Goal: Task Accomplishment & Management: Use online tool/utility

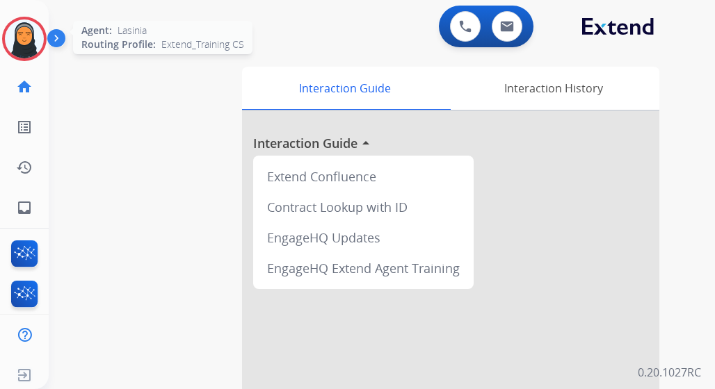
click at [37, 45] on img at bounding box center [24, 38] width 39 height 39
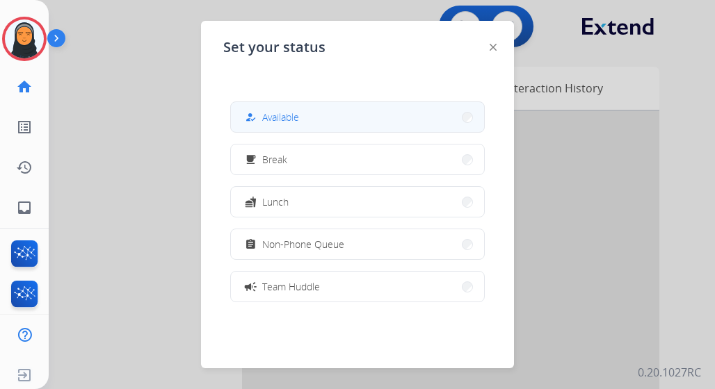
click at [336, 119] on button "how_to_reg Available" at bounding box center [357, 117] width 253 height 30
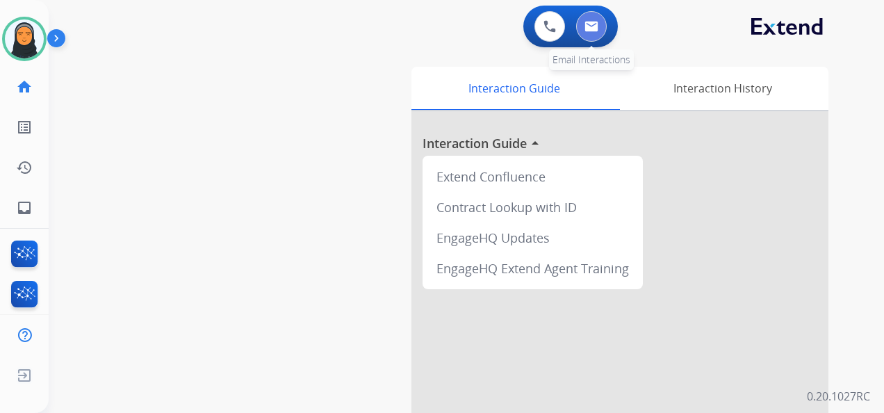
click at [599, 24] on button at bounding box center [591, 26] width 31 height 31
select select "**********"
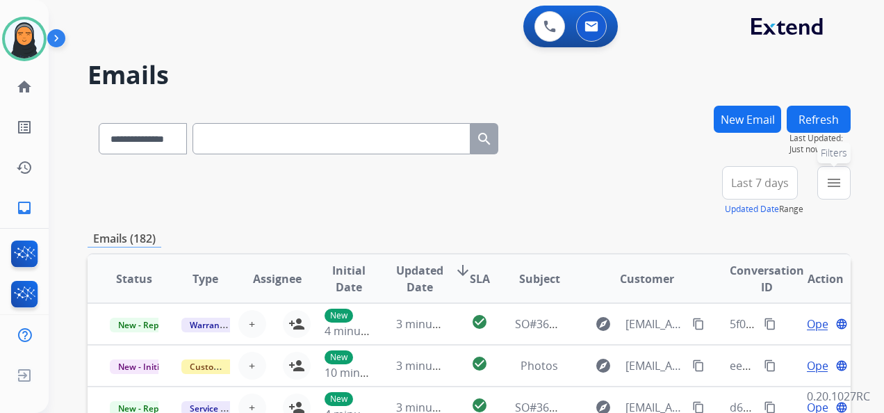
click at [829, 184] on mat-icon "menu" at bounding box center [834, 182] width 17 height 17
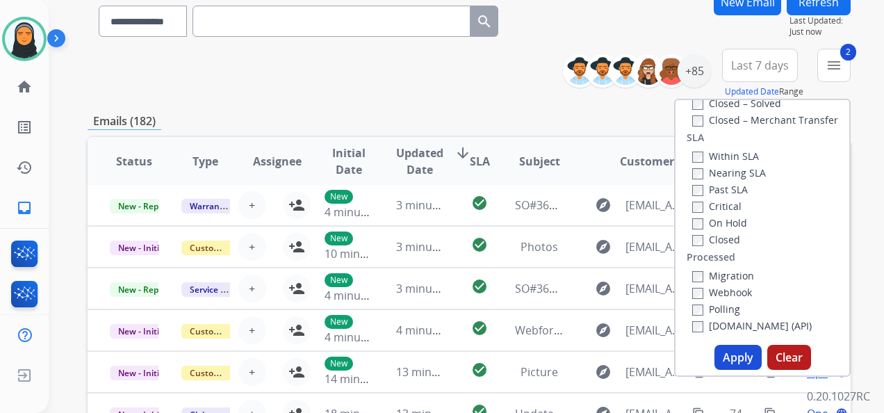
scroll to position [378, 0]
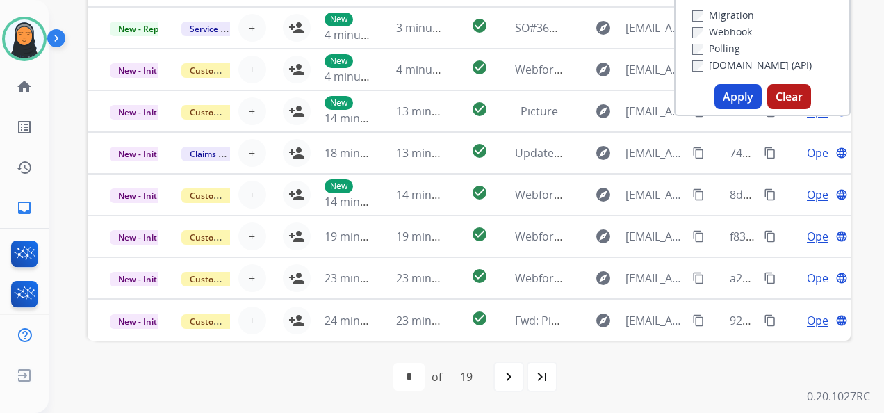
click at [740, 98] on button "Apply" at bounding box center [738, 96] width 47 height 25
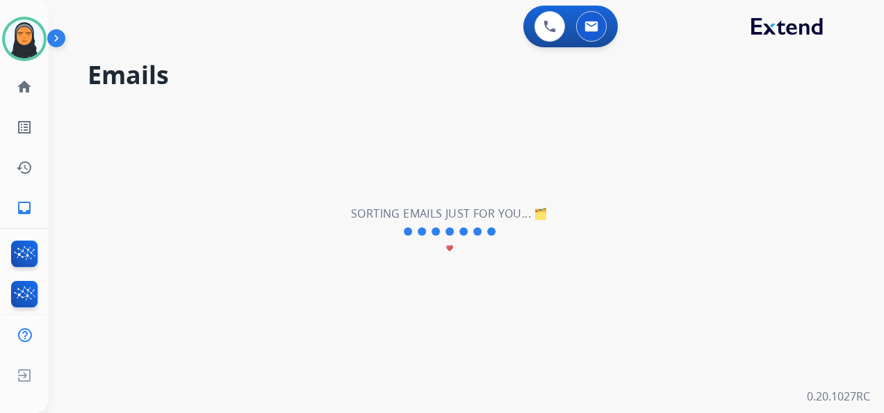
scroll to position [0, 0]
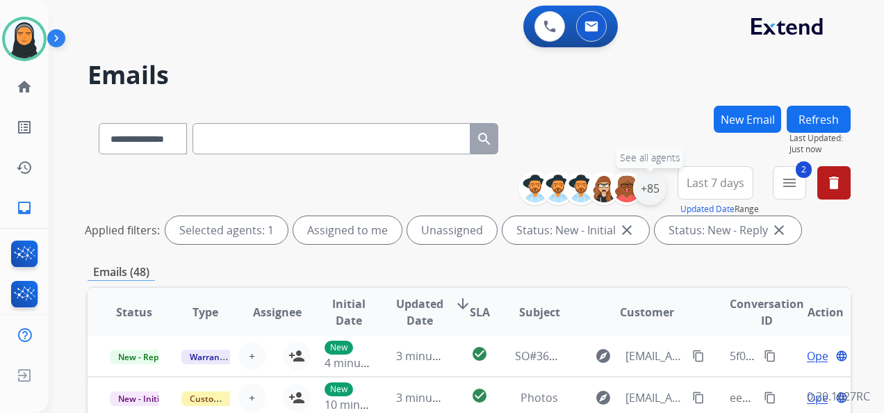
click at [652, 192] on div "+85" at bounding box center [649, 188] width 33 height 33
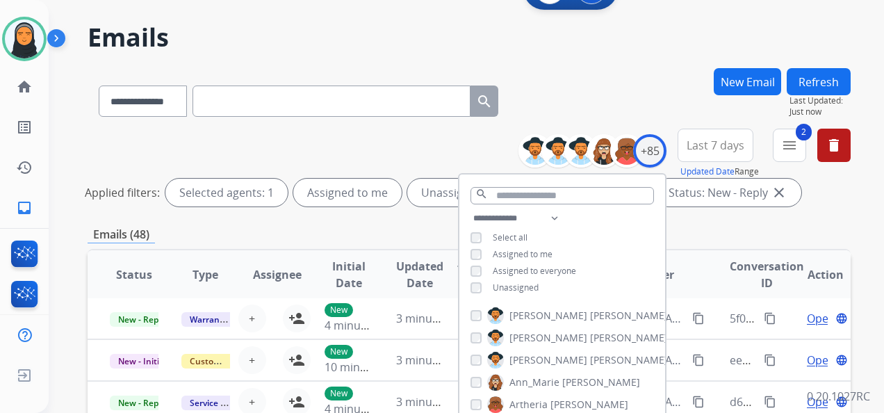
scroll to position [70, 0]
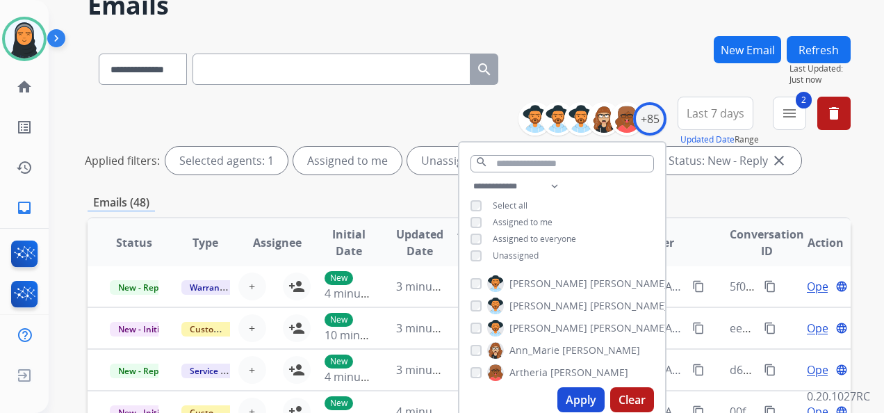
click at [480, 252] on div "Unassigned" at bounding box center [505, 255] width 68 height 11
click at [595, 411] on button "Apply" at bounding box center [580, 399] width 47 height 25
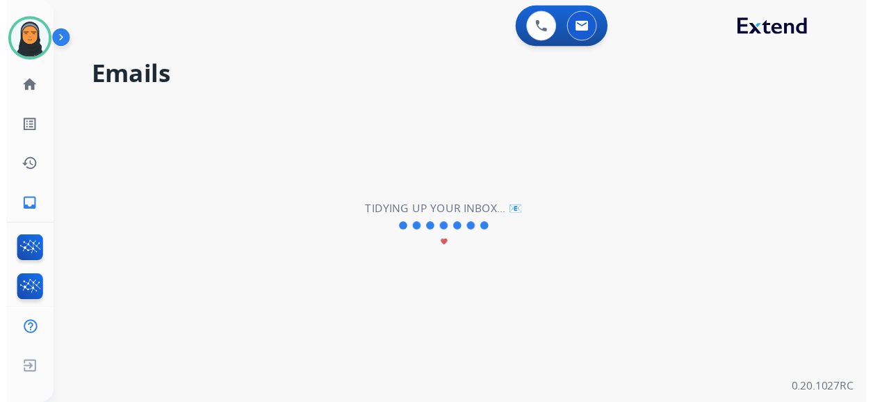
scroll to position [0, 0]
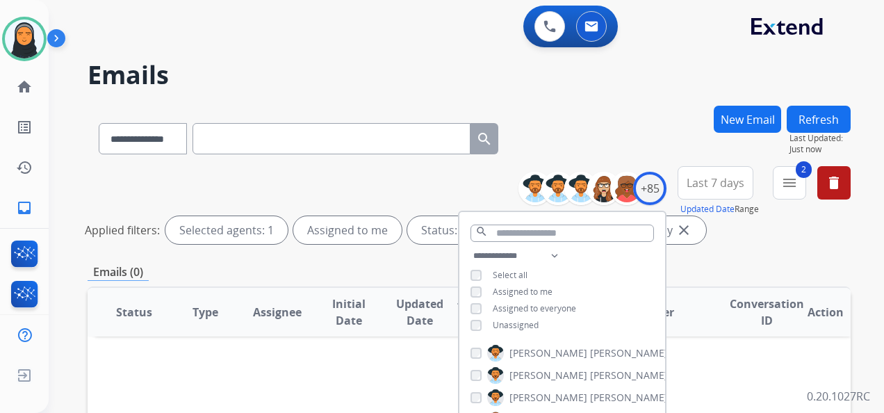
click at [599, 124] on div "**********" at bounding box center [469, 136] width 763 height 60
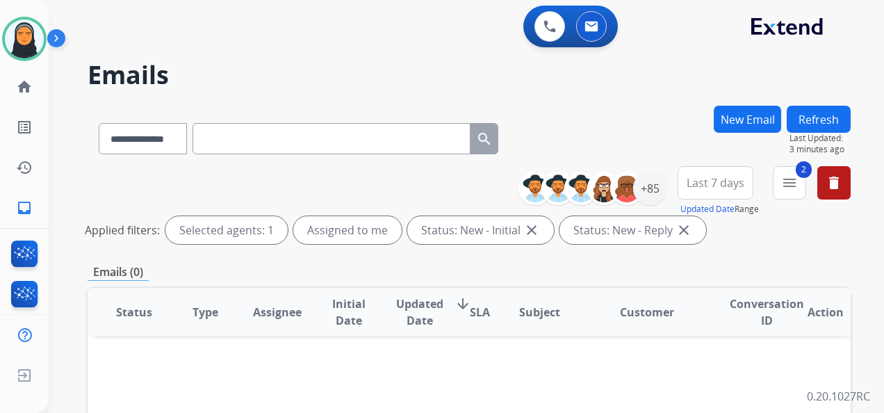
click at [699, 58] on div "**********" at bounding box center [450, 256] width 802 height 413
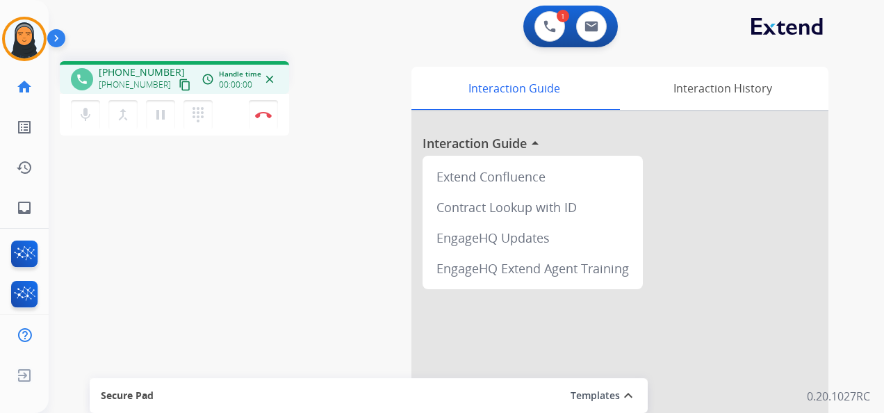
click at [179, 82] on mat-icon "content_copy" at bounding box center [185, 85] width 13 height 13
click at [267, 115] on img at bounding box center [263, 114] width 17 height 7
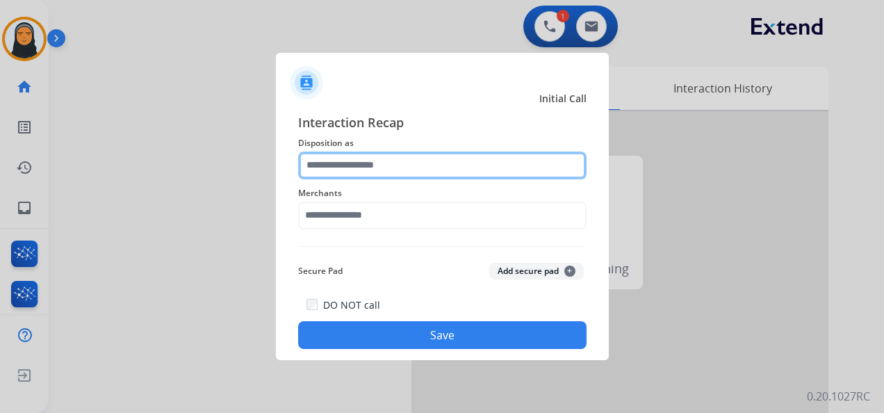
click at [375, 165] on input "text" at bounding box center [442, 166] width 288 height 28
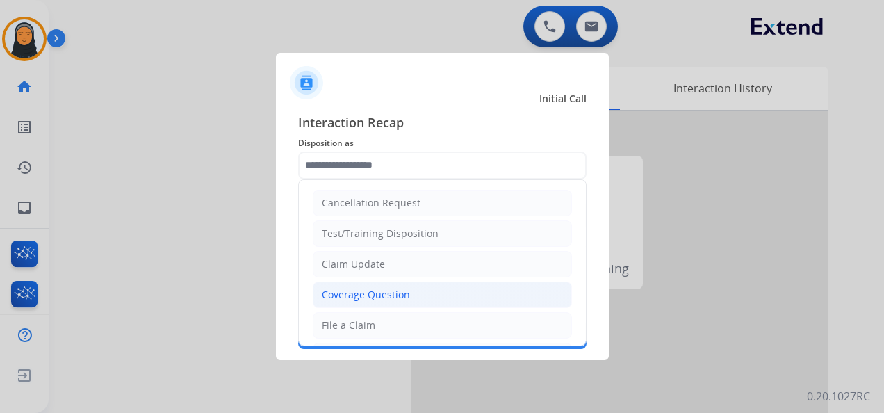
click at [401, 290] on div "Coverage Question" at bounding box center [366, 295] width 88 height 14
type input "**********"
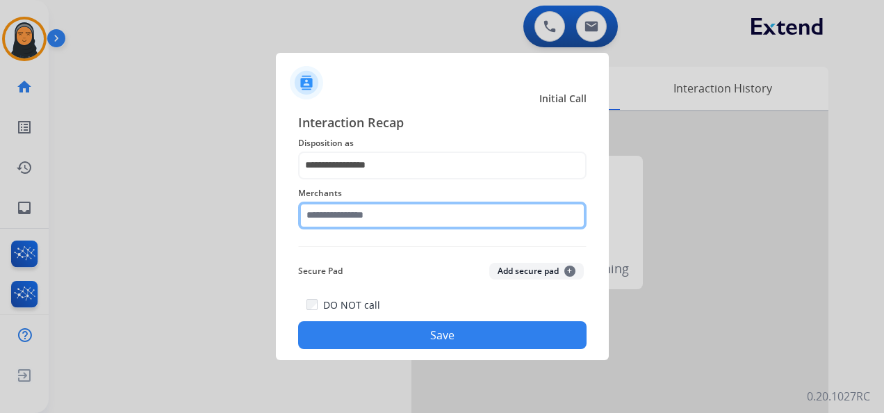
click at [414, 214] on input "text" at bounding box center [442, 216] width 288 height 28
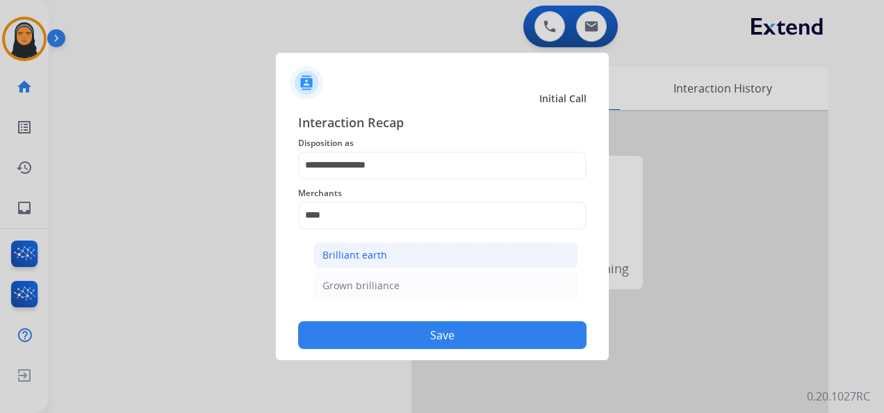
click at [416, 247] on li "Brilliant earth" at bounding box center [446, 255] width 265 height 26
type input "**********"
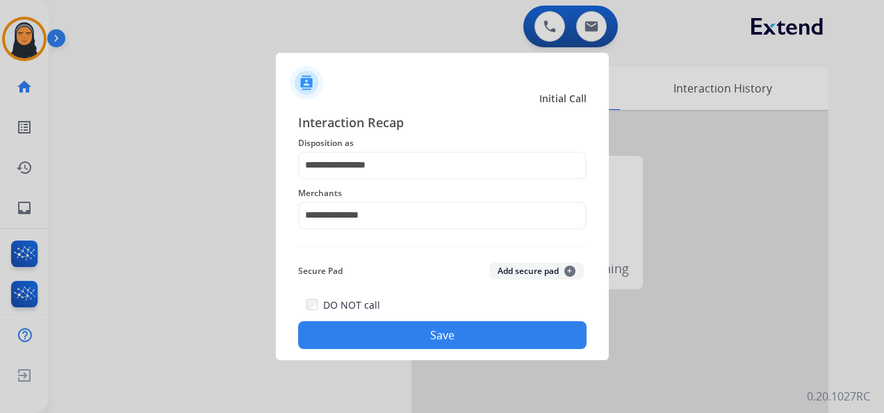
click at [432, 336] on button "Save" at bounding box center [442, 335] width 288 height 28
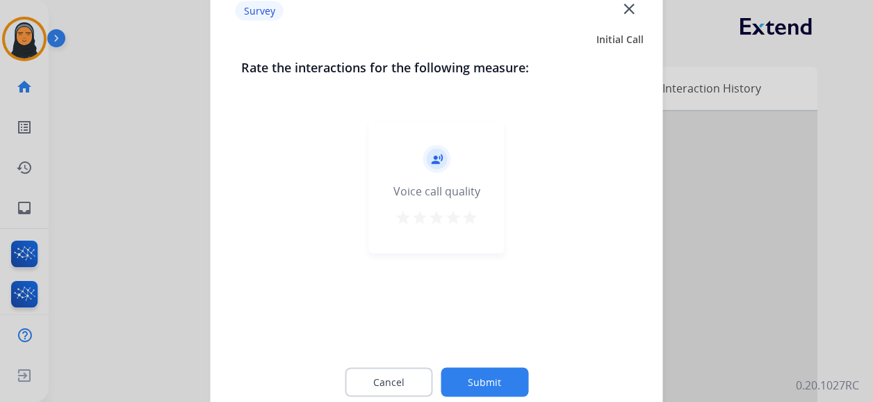
click at [473, 217] on mat-icon "star" at bounding box center [470, 217] width 17 height 17
click at [503, 384] on button "Submit" at bounding box center [485, 382] width 88 height 29
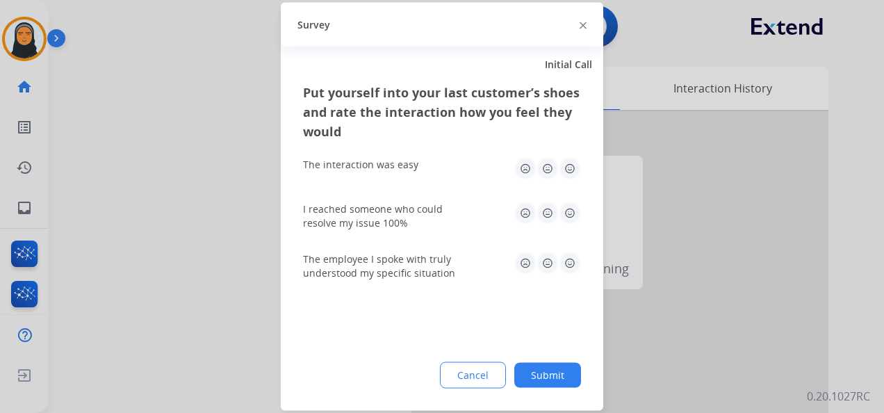
click at [567, 165] on img at bounding box center [570, 169] width 22 height 22
click at [569, 210] on img at bounding box center [570, 213] width 22 height 22
click at [567, 257] on img at bounding box center [570, 263] width 22 height 22
click at [554, 376] on button "Submit" at bounding box center [547, 375] width 67 height 25
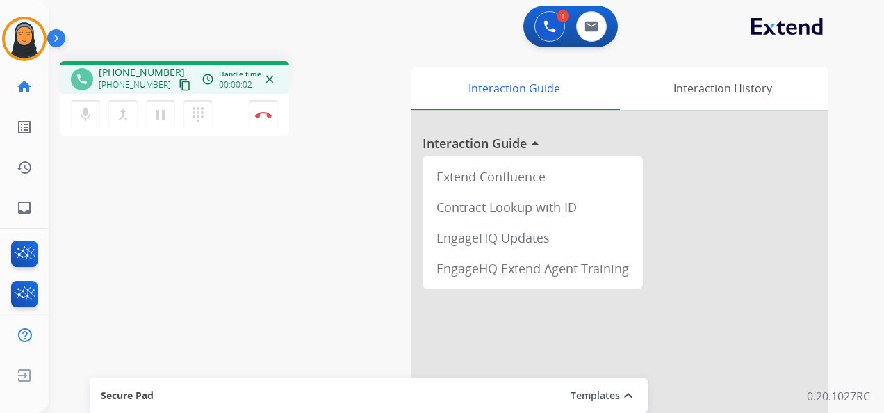
click at [179, 79] on mat-icon "content_copy" at bounding box center [185, 85] width 13 height 13
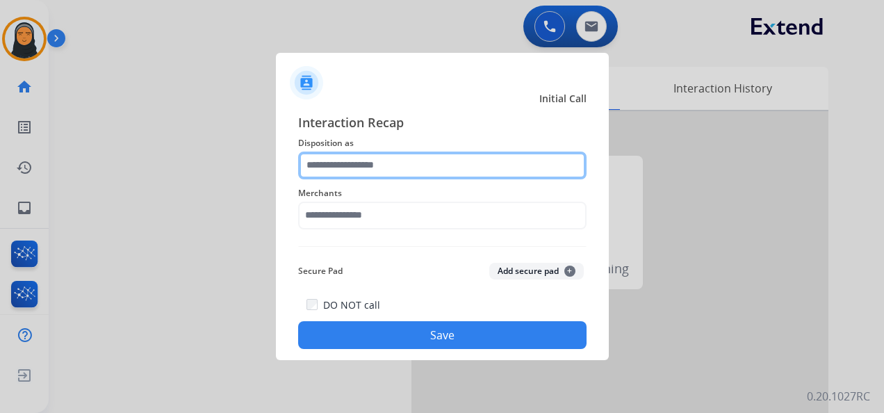
click at [434, 168] on input "text" at bounding box center [442, 166] width 288 height 28
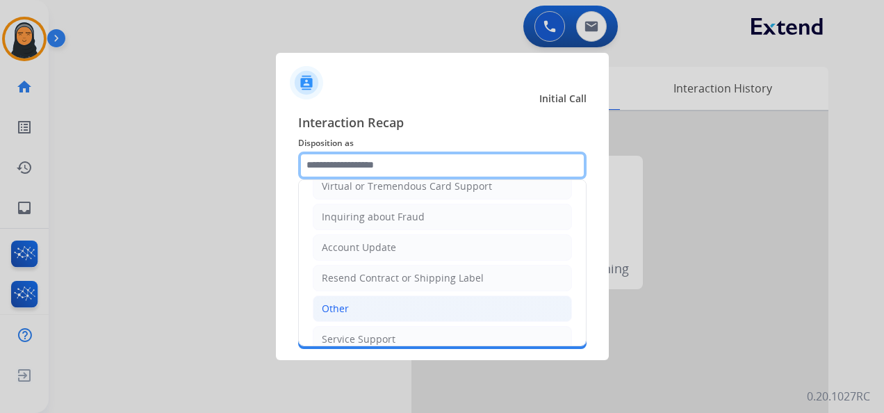
scroll to position [211, 0]
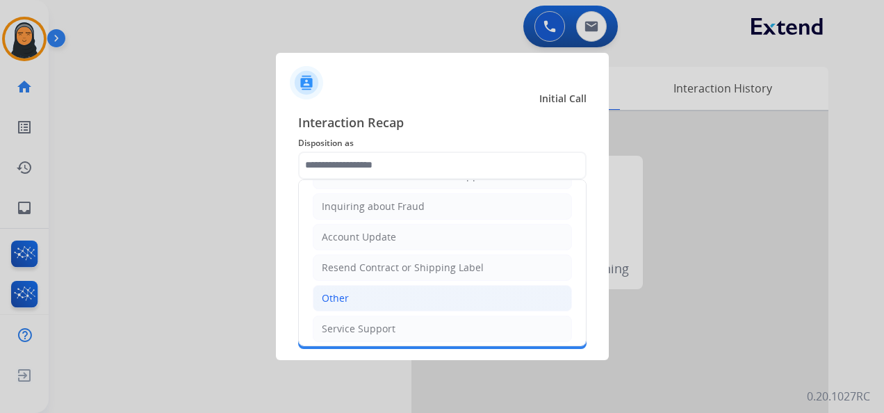
click at [386, 291] on li "Other" at bounding box center [442, 298] width 259 height 26
type input "*****"
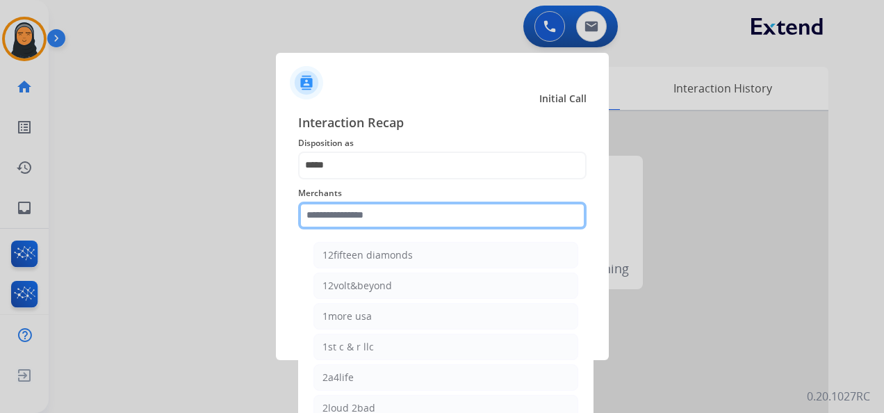
click at [406, 213] on input "text" at bounding box center [442, 216] width 288 height 28
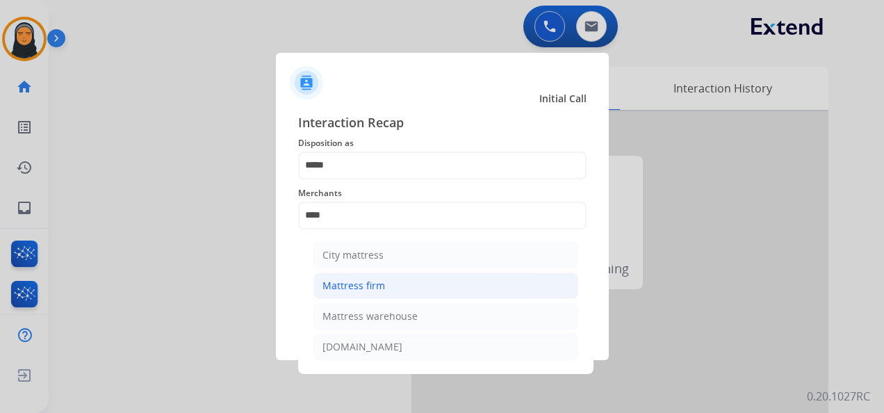
click at [407, 282] on li "Mattress firm" at bounding box center [446, 285] width 265 height 26
type input "**********"
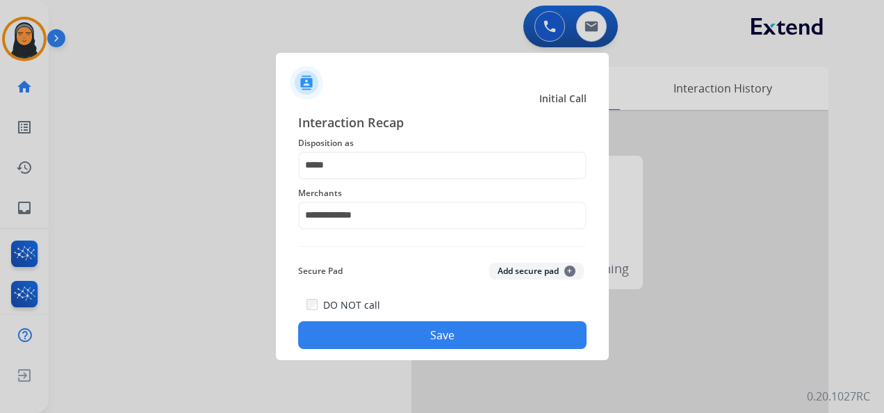
click at [418, 333] on button "Save" at bounding box center [442, 335] width 288 height 28
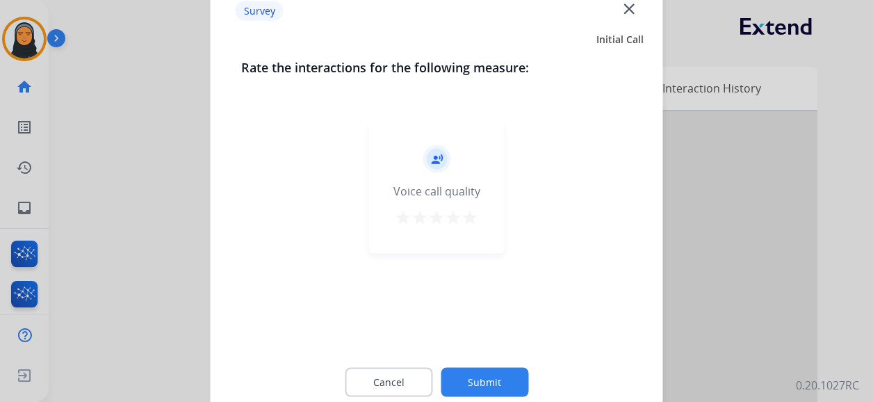
click at [627, 9] on mat-icon "close" at bounding box center [629, 8] width 18 height 18
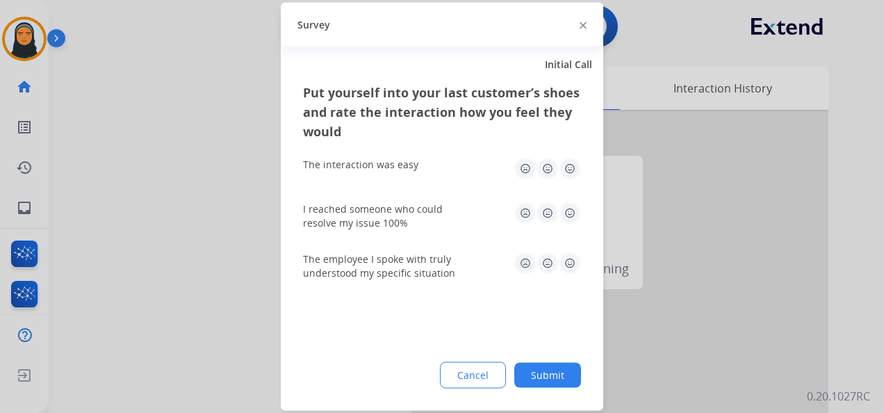
click at [583, 24] on img at bounding box center [583, 25] width 7 height 7
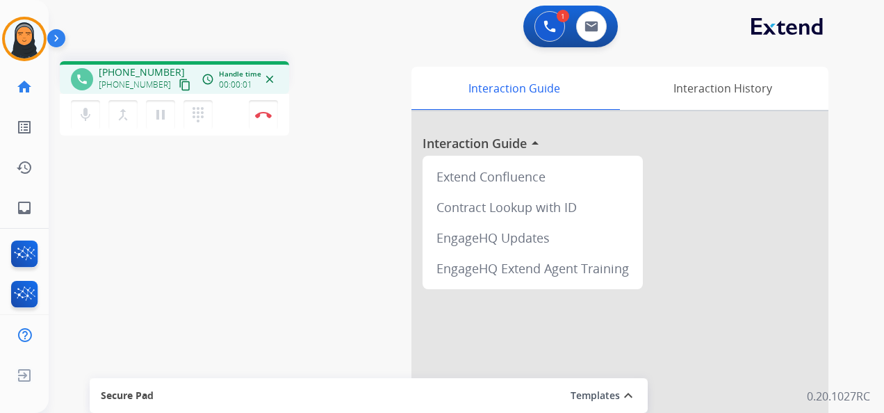
click at [179, 85] on mat-icon "content_copy" at bounding box center [185, 85] width 13 height 13
drag, startPoint x: 170, startPoint y: 84, endPoint x: 186, endPoint y: 82, distance: 15.4
click at [179, 83] on mat-icon "content_copy" at bounding box center [185, 85] width 13 height 13
click at [263, 117] on img at bounding box center [263, 114] width 17 height 7
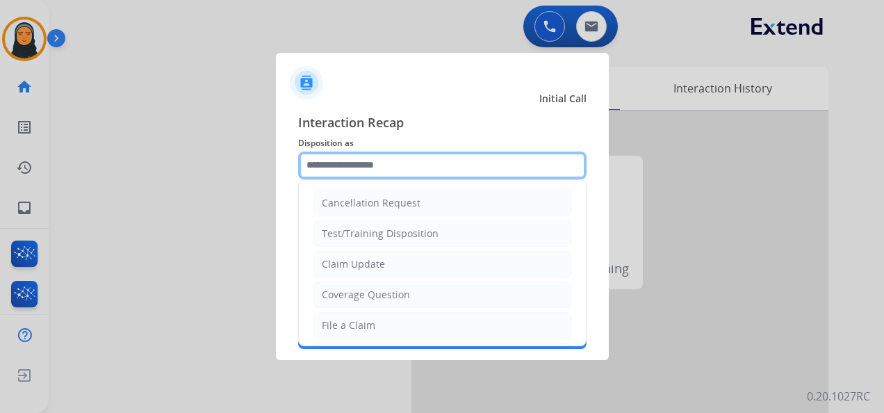
click at [471, 156] on input "text" at bounding box center [442, 166] width 288 height 28
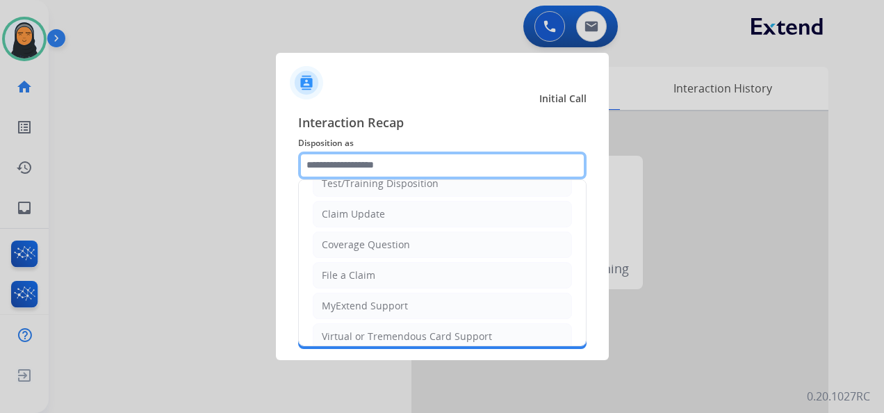
scroll to position [139, 0]
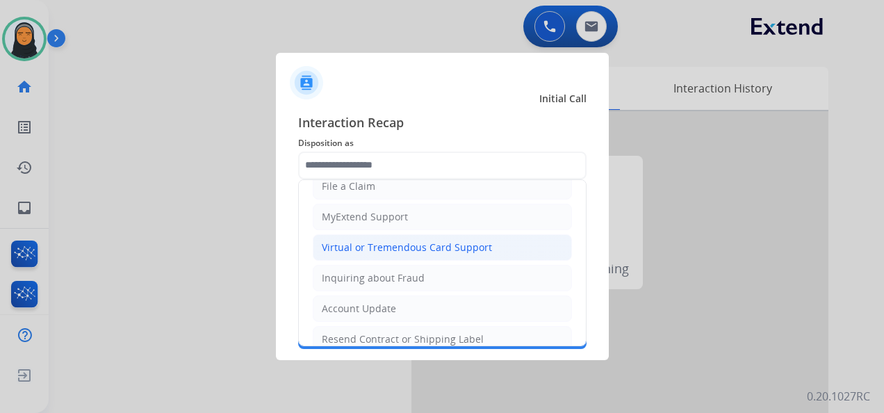
click at [469, 245] on div "Virtual or Tremendous Card Support" at bounding box center [407, 248] width 170 height 14
type input "**********"
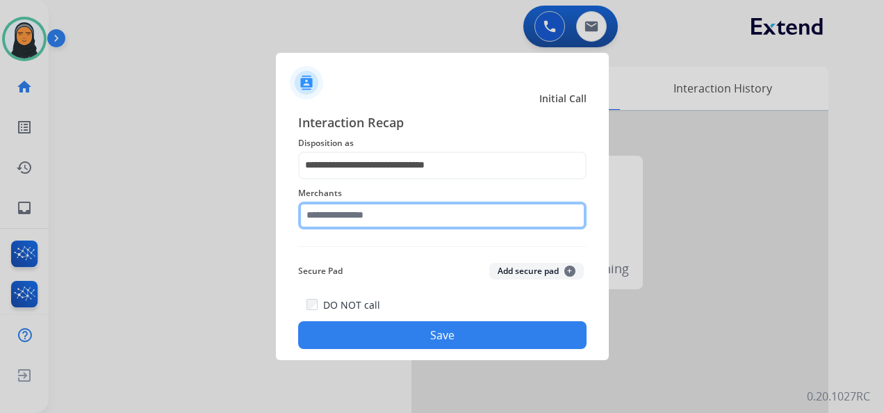
click at [449, 218] on input "text" at bounding box center [442, 216] width 288 height 28
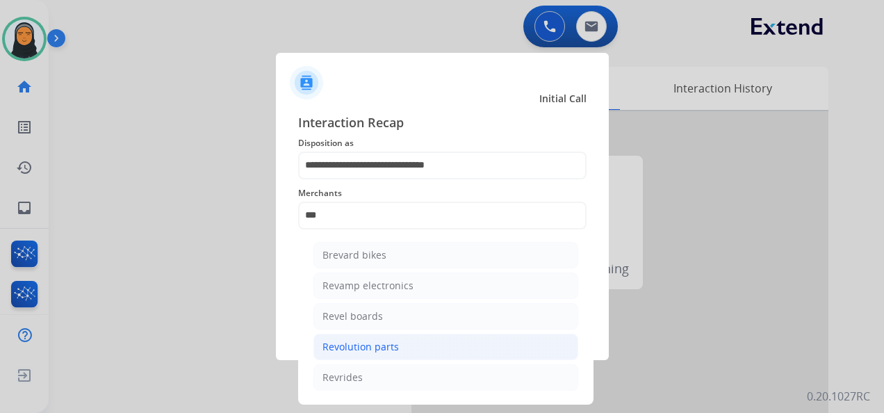
click at [406, 343] on li "Revolution parts" at bounding box center [446, 347] width 265 height 26
type input "**********"
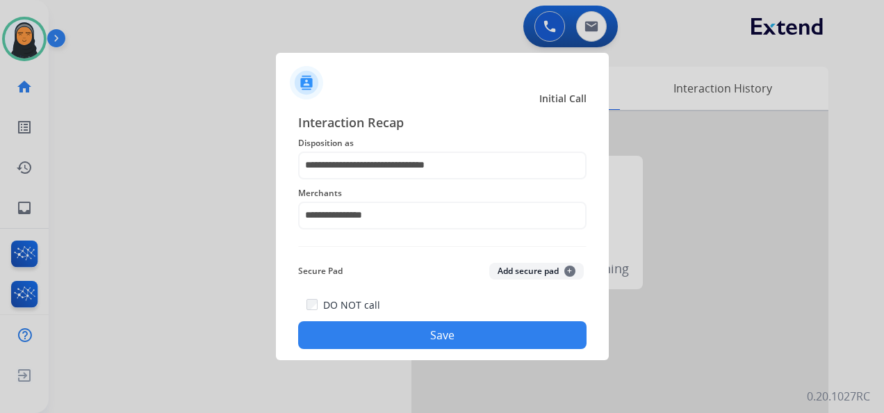
click at [453, 335] on button "Save" at bounding box center [442, 335] width 288 height 28
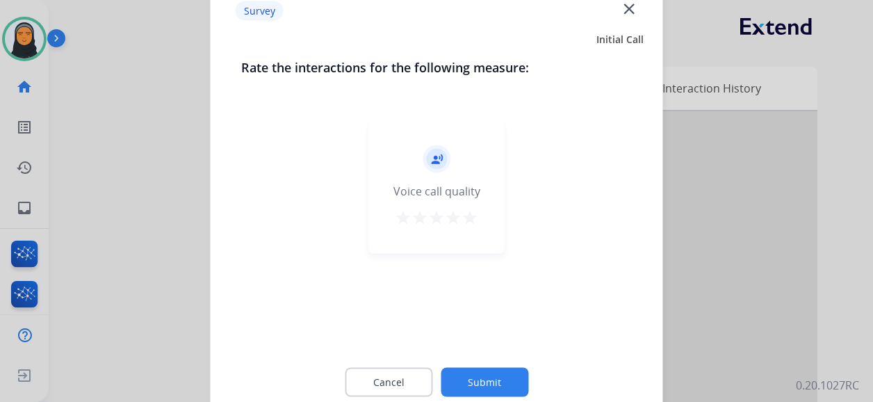
click at [626, 15] on mat-icon "close" at bounding box center [629, 8] width 18 height 18
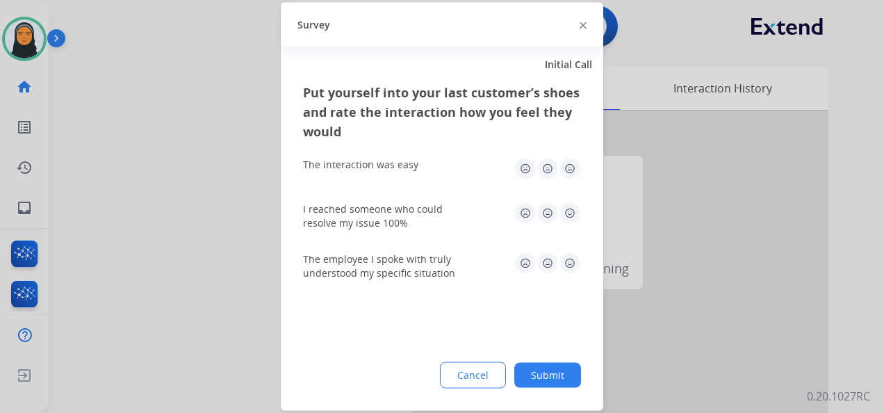
click at [581, 29] on div at bounding box center [583, 24] width 7 height 17
click at [583, 23] on img at bounding box center [583, 25] width 7 height 7
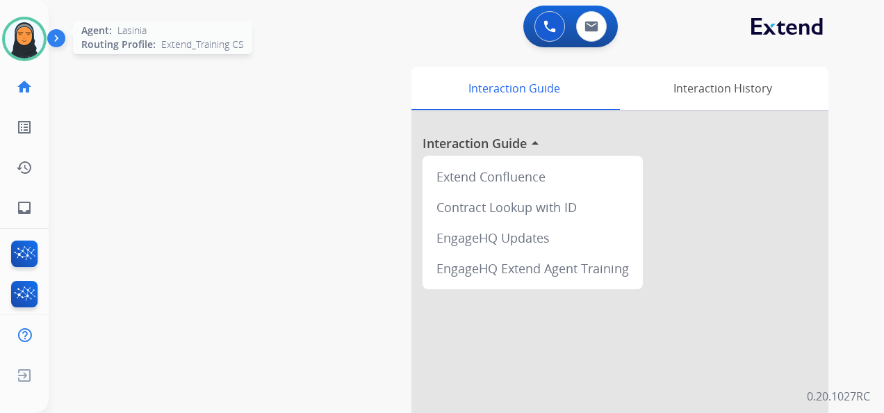
click at [23, 34] on img at bounding box center [24, 38] width 39 height 39
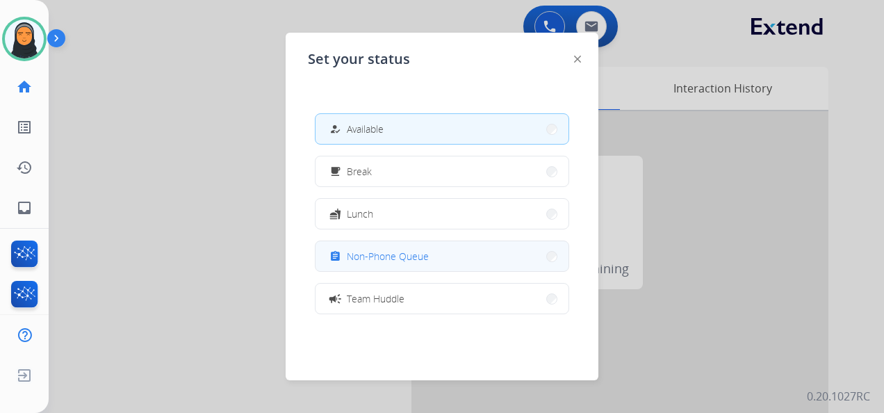
click at [371, 262] on span "Non-Phone Queue" at bounding box center [388, 256] width 82 height 15
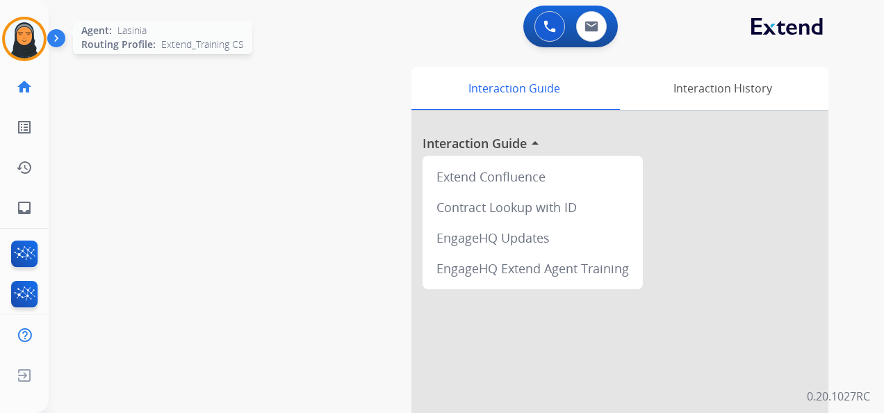
click at [33, 32] on img at bounding box center [24, 38] width 39 height 39
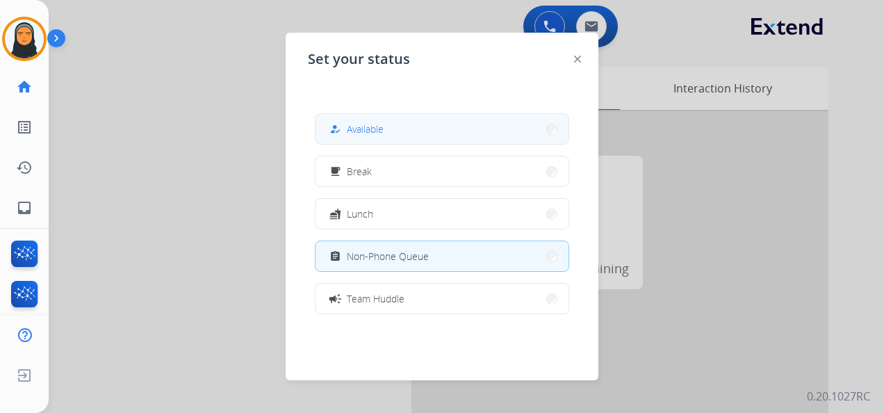
click at [424, 135] on button "how_to_reg Available" at bounding box center [442, 129] width 253 height 30
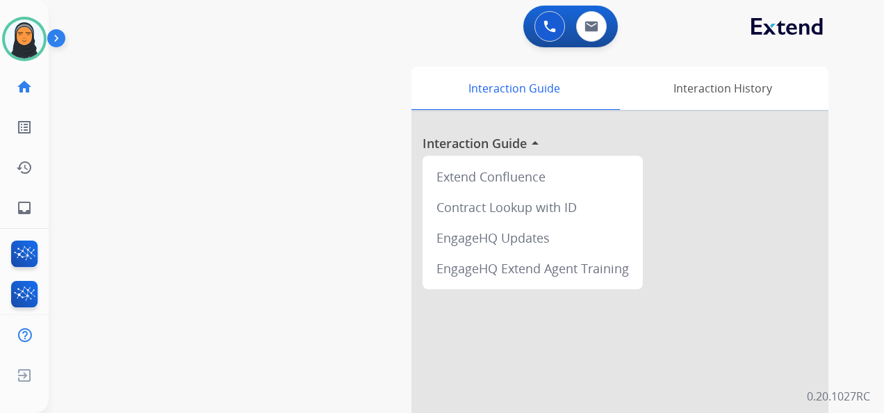
drag, startPoint x: 15, startPoint y: 44, endPoint x: 65, endPoint y: 54, distance: 50.3
click at [15, 44] on img at bounding box center [24, 38] width 39 height 39
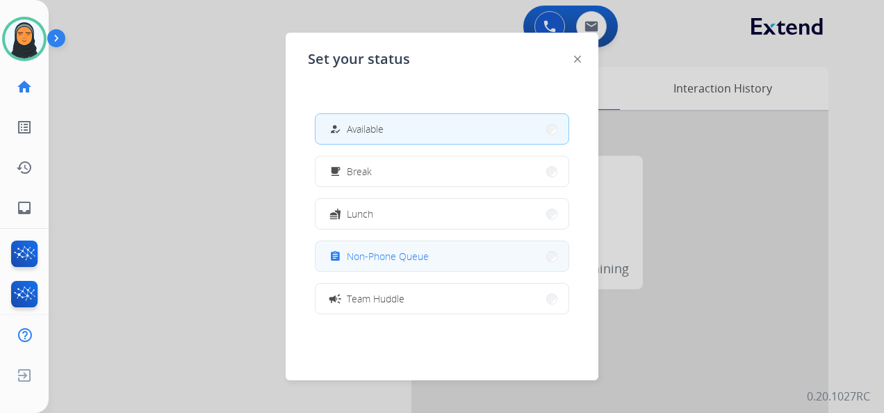
drag, startPoint x: 443, startPoint y: 252, endPoint x: 456, endPoint y: 252, distance: 13.2
click at [447, 253] on button "assignment Non-Phone Queue" at bounding box center [442, 256] width 253 height 30
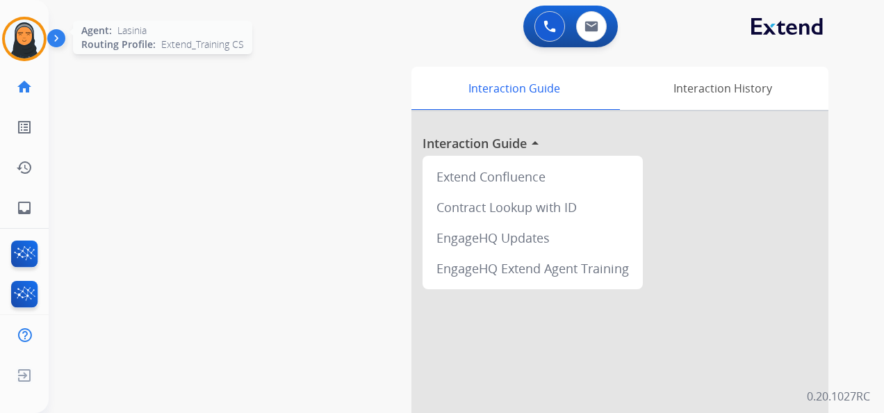
click at [29, 45] on img at bounding box center [24, 38] width 39 height 39
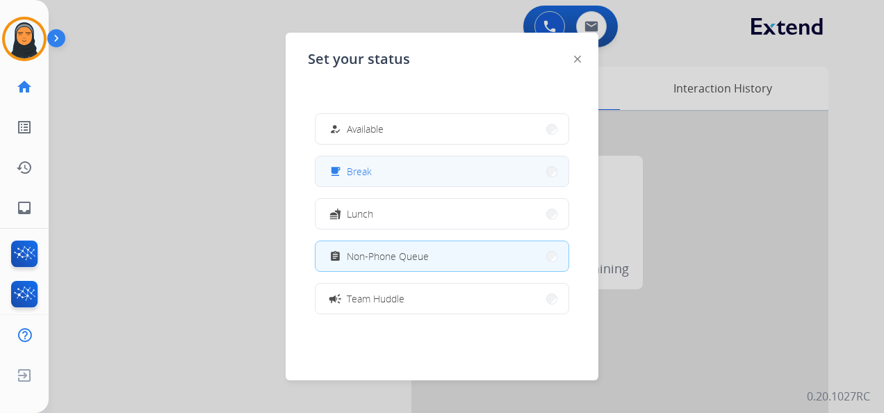
click at [392, 170] on button "free_breakfast Break" at bounding box center [442, 171] width 253 height 30
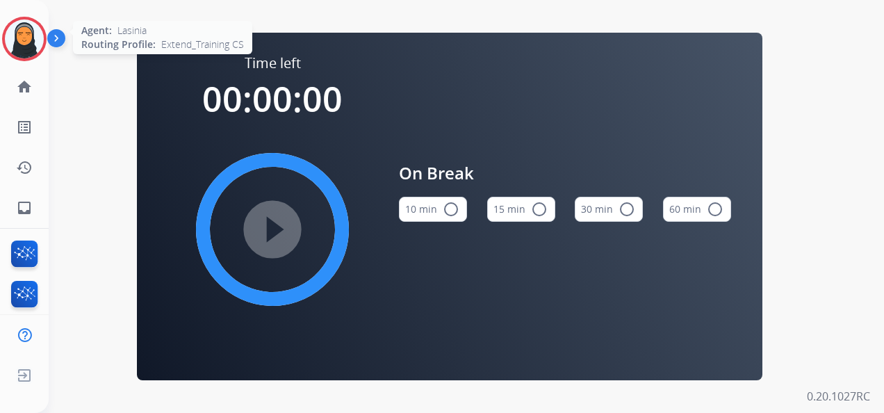
click at [19, 36] on img at bounding box center [24, 38] width 39 height 39
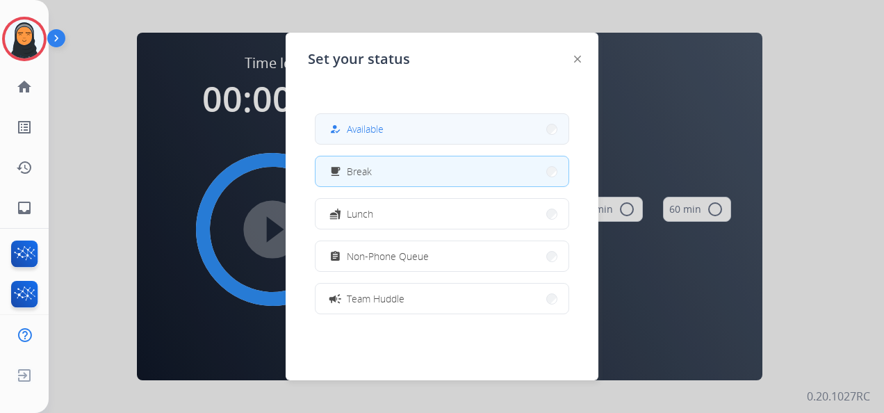
click at [357, 127] on span "Available" at bounding box center [365, 129] width 37 height 15
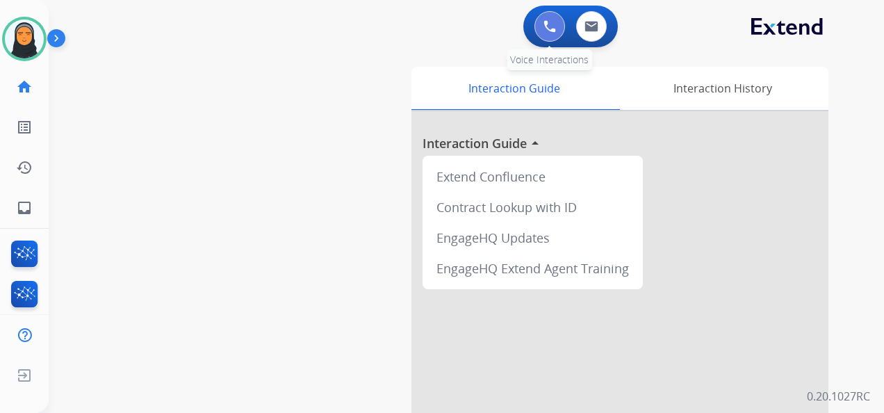
click at [547, 32] on img at bounding box center [550, 26] width 13 height 13
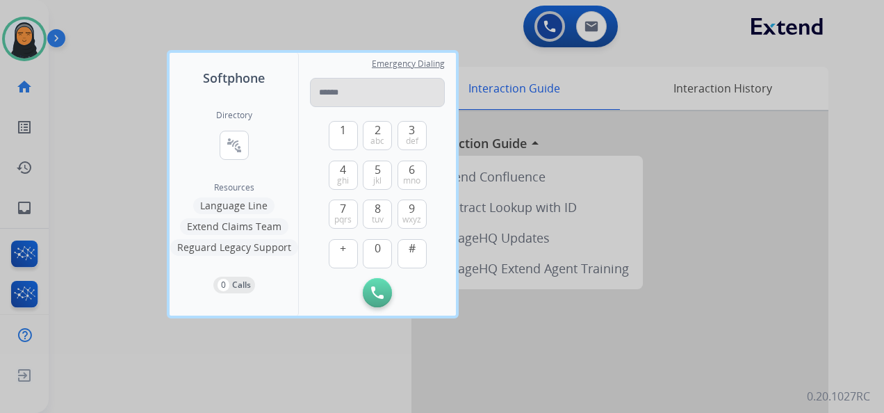
click at [366, 83] on input "tel" at bounding box center [377, 92] width 135 height 29
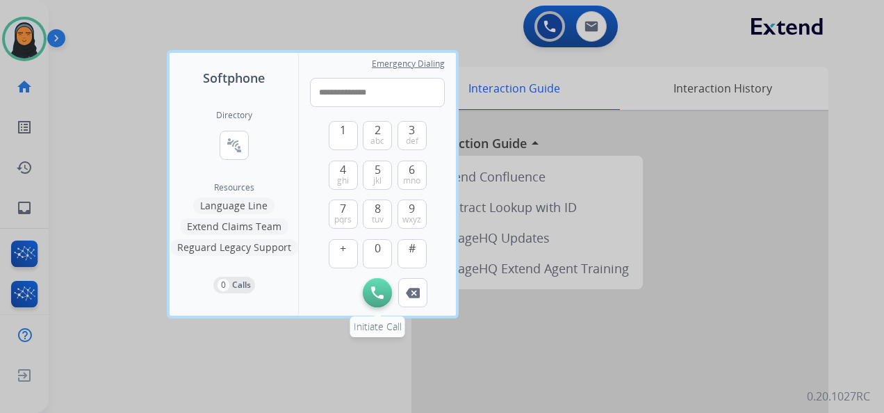
type input "**********"
click at [382, 295] on img at bounding box center [377, 292] width 13 height 13
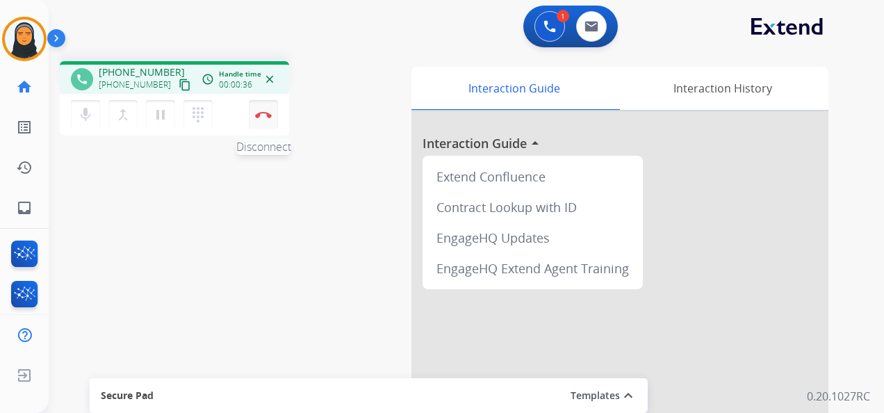
click at [264, 121] on button "Disconnect" at bounding box center [263, 114] width 29 height 29
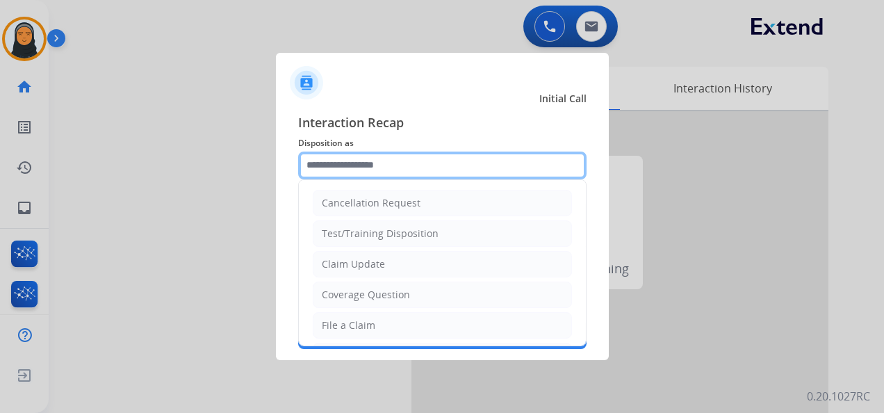
click at [399, 170] on input "text" at bounding box center [442, 166] width 288 height 28
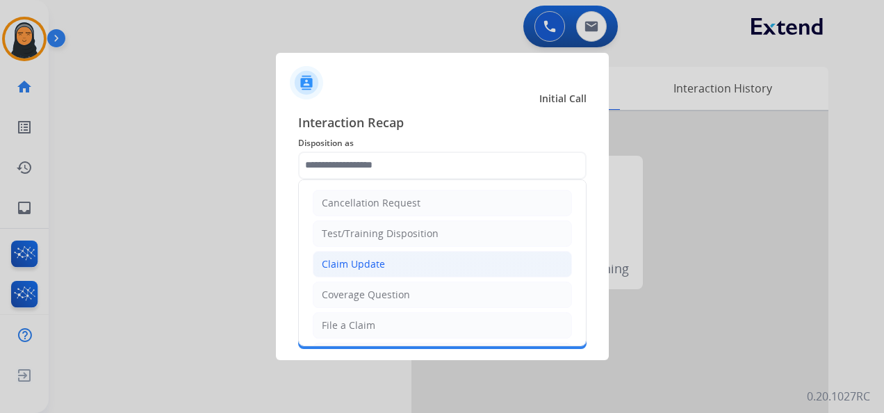
click at [412, 266] on li "Claim Update" at bounding box center [442, 264] width 259 height 26
type input "**********"
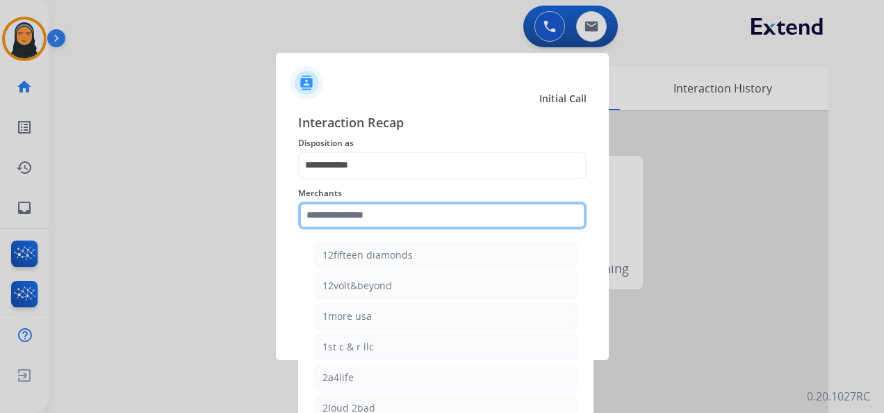
click at [421, 217] on input "text" at bounding box center [442, 216] width 288 height 28
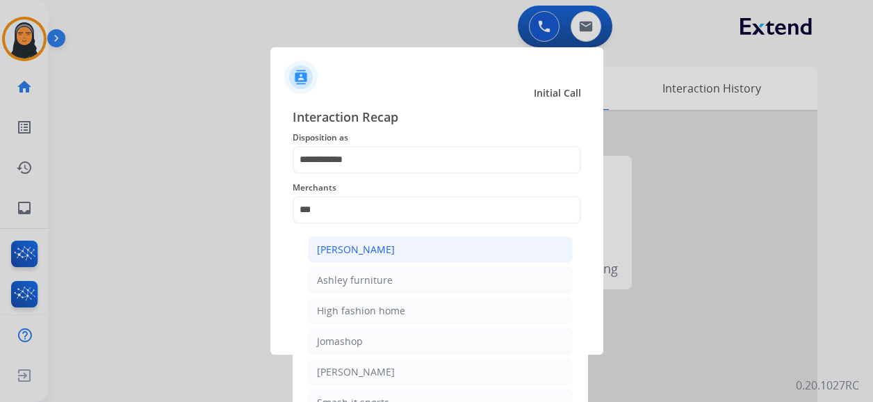
click at [405, 245] on li "[PERSON_NAME]" at bounding box center [440, 249] width 265 height 26
type input "**********"
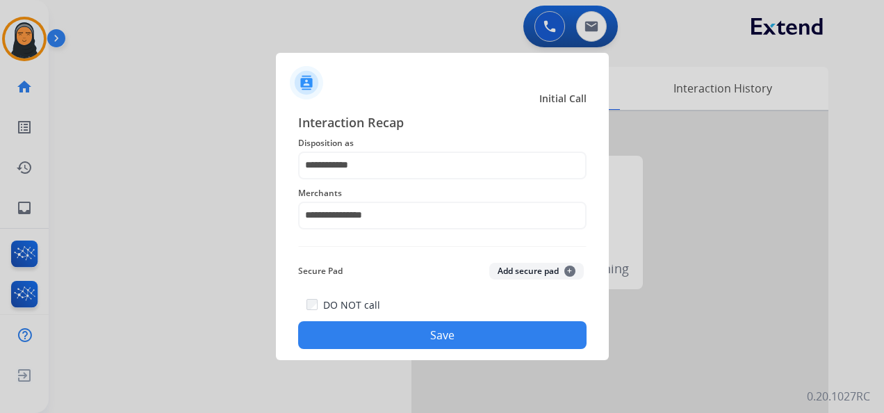
click at [434, 334] on button "Save" at bounding box center [442, 335] width 288 height 28
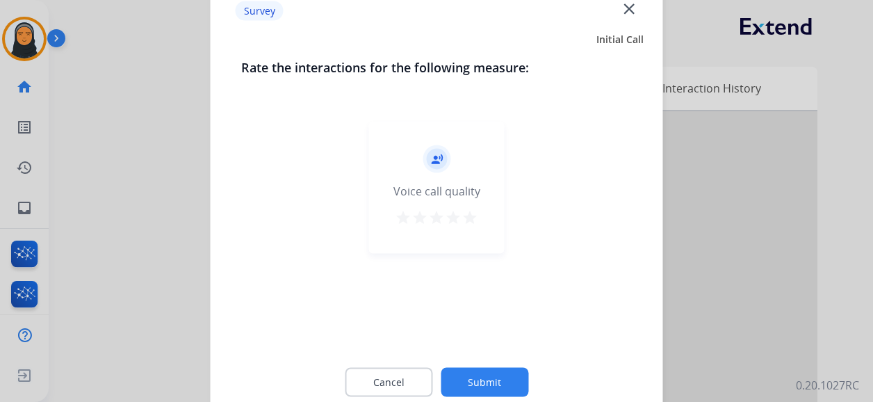
click at [627, 12] on mat-icon "close" at bounding box center [629, 8] width 18 height 18
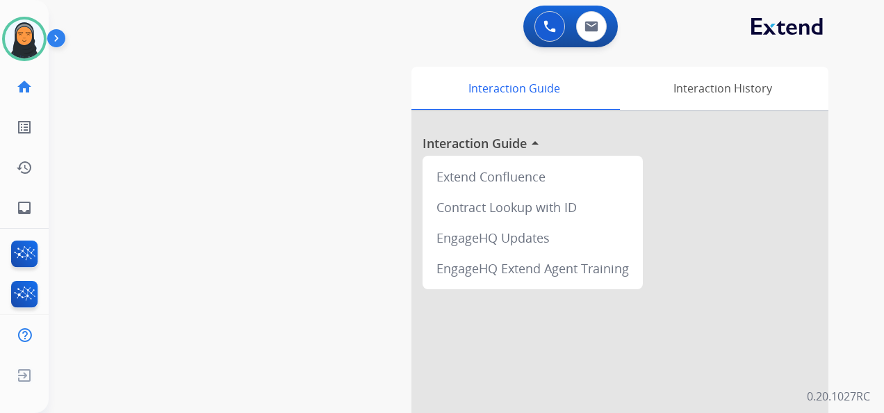
drag, startPoint x: 19, startPoint y: 31, endPoint x: 49, endPoint y: 45, distance: 33.3
click at [19, 31] on img at bounding box center [24, 38] width 39 height 39
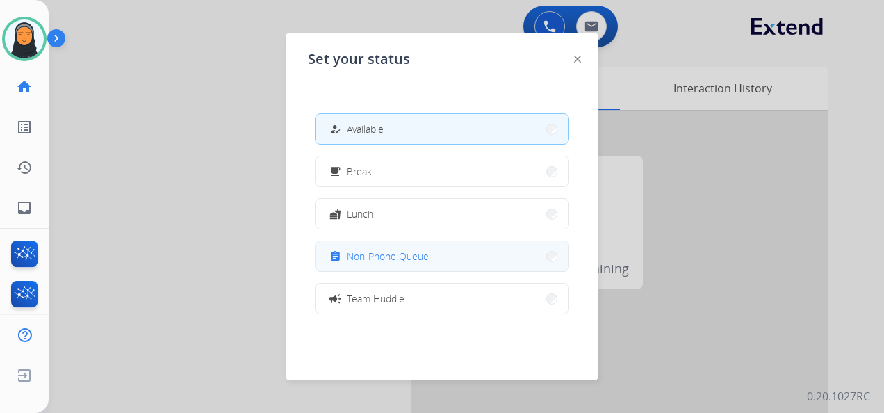
click at [381, 250] on span "Non-Phone Queue" at bounding box center [388, 256] width 82 height 15
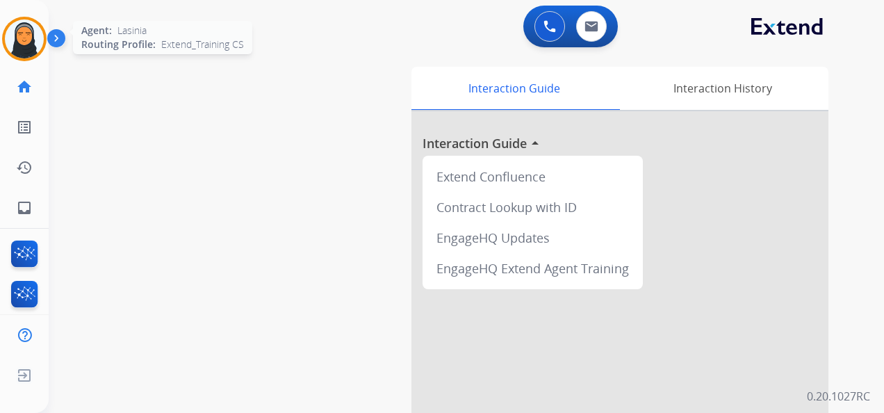
click at [22, 52] on img at bounding box center [24, 38] width 39 height 39
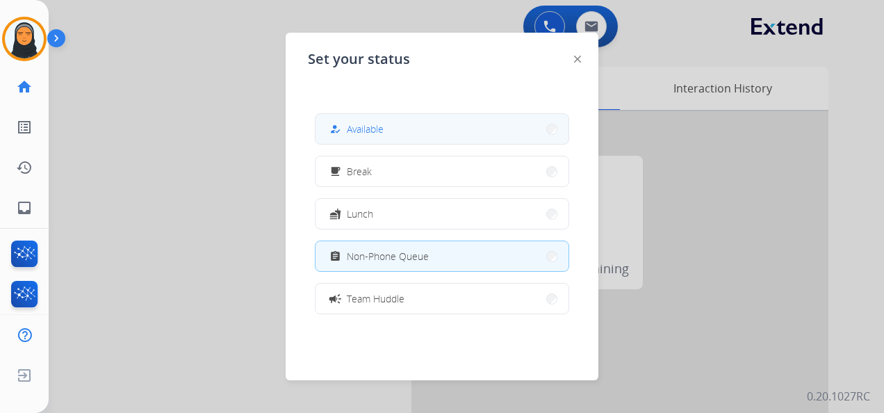
click at [370, 128] on span "Available" at bounding box center [365, 129] width 37 height 15
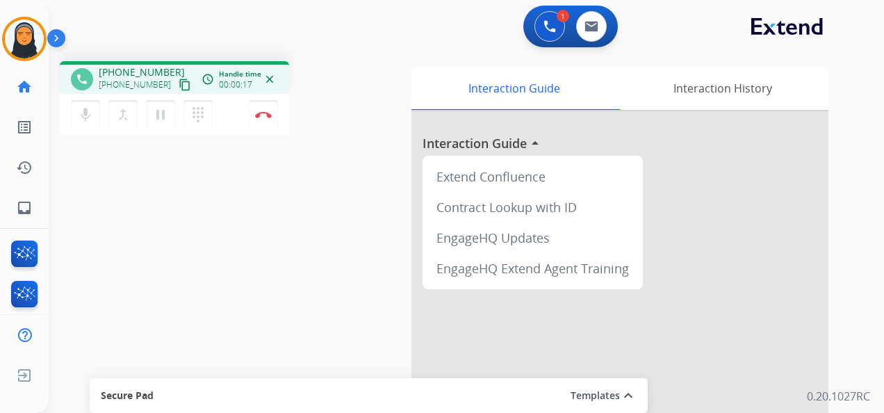
click at [179, 86] on mat-icon "content_copy" at bounding box center [185, 85] width 13 height 13
click at [594, 17] on button at bounding box center [591, 26] width 31 height 31
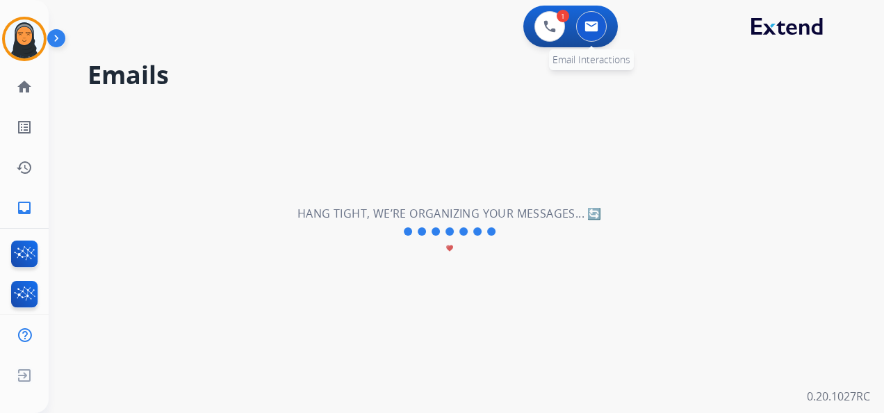
click at [599, 24] on button at bounding box center [591, 26] width 31 height 31
click at [552, 31] on img at bounding box center [550, 26] width 13 height 13
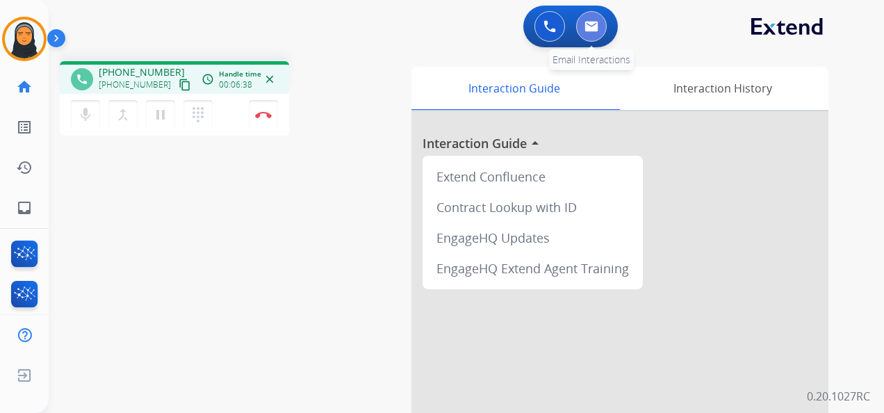
click at [605, 22] on button at bounding box center [591, 26] width 31 height 31
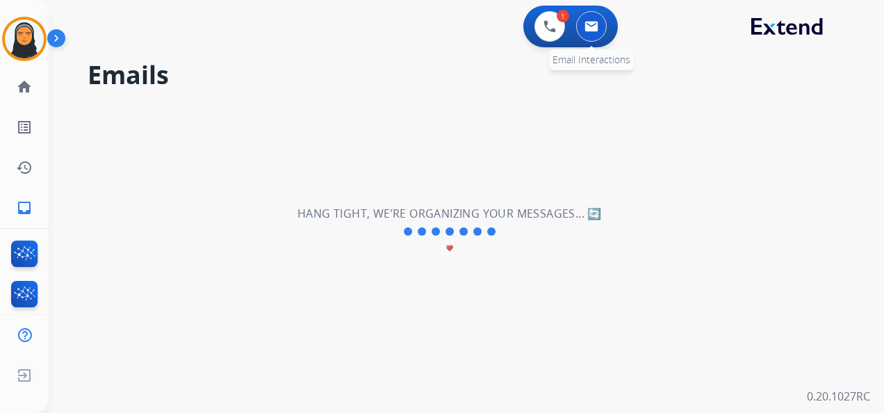
click at [596, 29] on img at bounding box center [592, 26] width 14 height 11
click at [550, 26] on img at bounding box center [550, 26] width 13 height 13
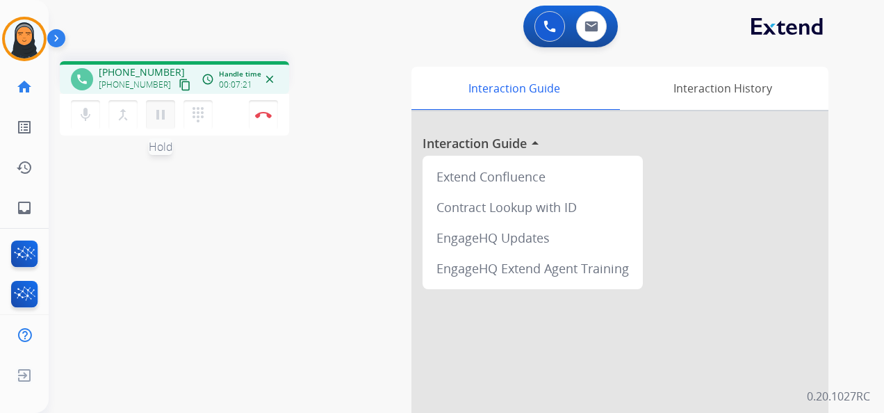
click at [162, 110] on mat-icon "pause" at bounding box center [160, 114] width 17 height 17
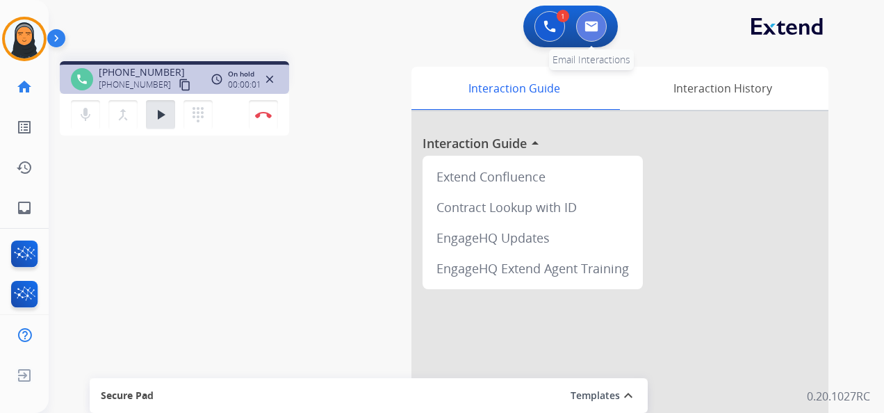
click at [585, 22] on img at bounding box center [592, 26] width 14 height 11
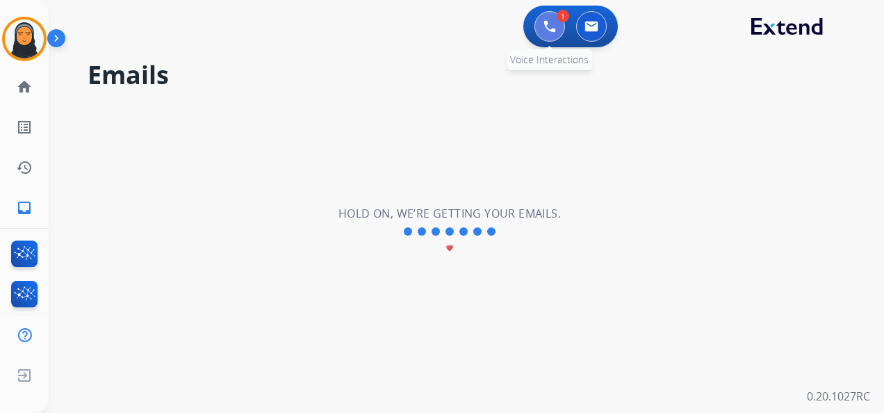
click at [555, 27] on img at bounding box center [550, 26] width 13 height 13
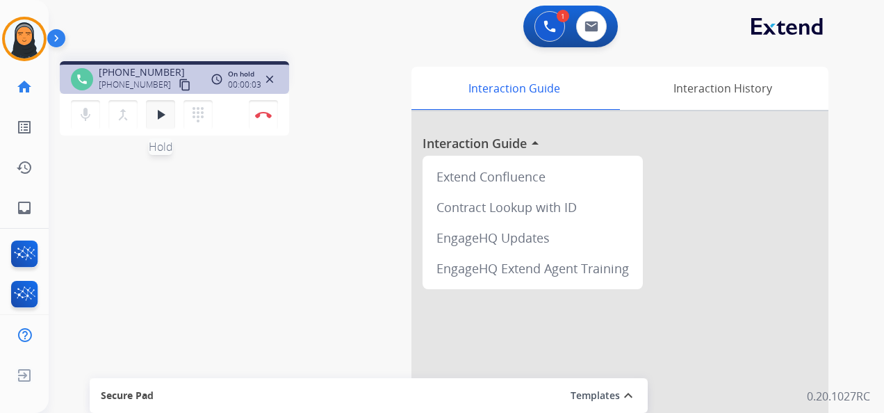
click at [161, 111] on mat-icon "play_arrow" at bounding box center [160, 114] width 17 height 17
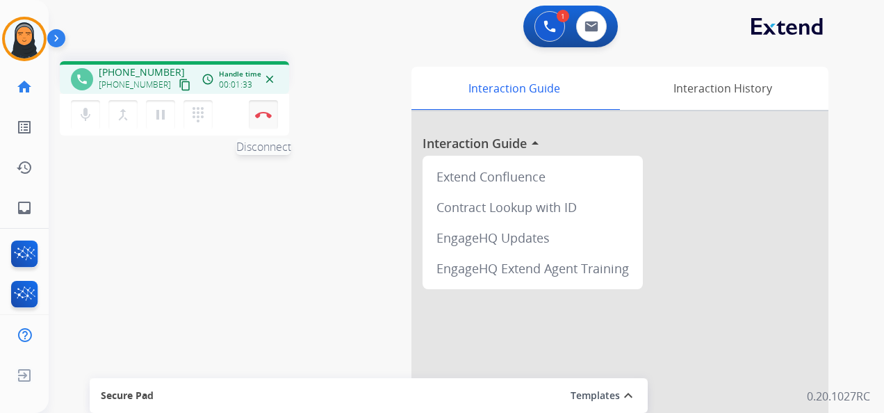
click at [270, 111] on button "Disconnect" at bounding box center [263, 114] width 29 height 29
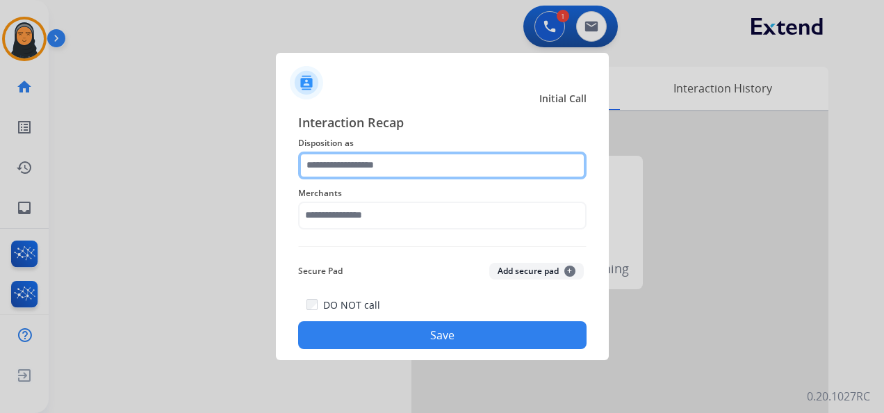
click at [471, 164] on input "text" at bounding box center [442, 166] width 288 height 28
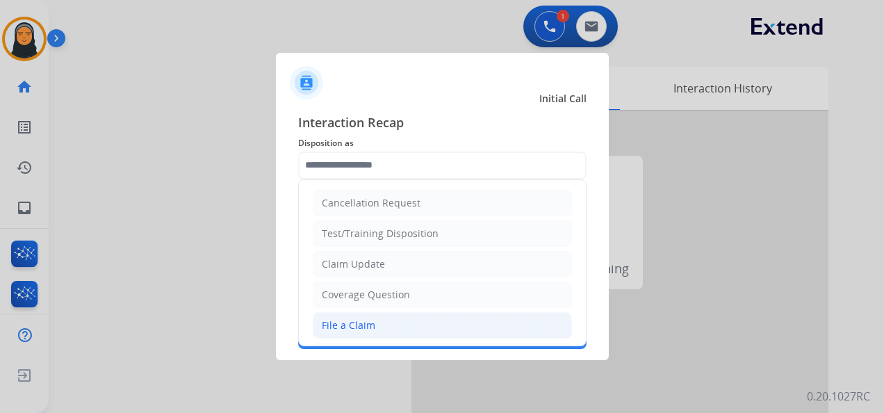
click at [424, 316] on li "File a Claim" at bounding box center [442, 325] width 259 height 26
type input "**********"
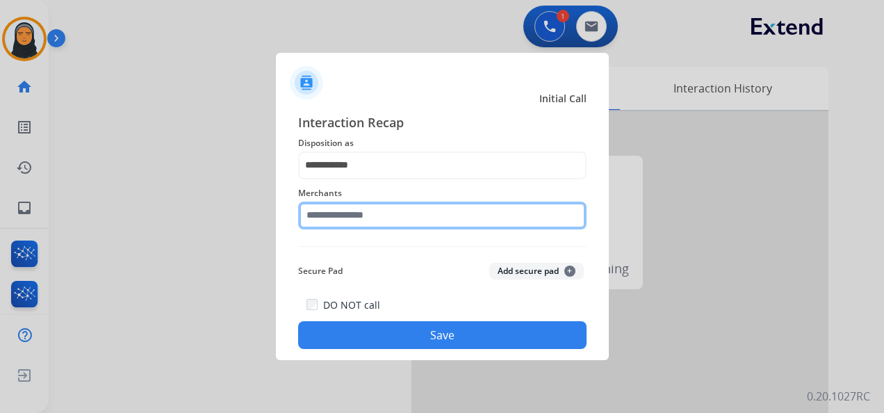
click at [440, 210] on input "text" at bounding box center [442, 216] width 288 height 28
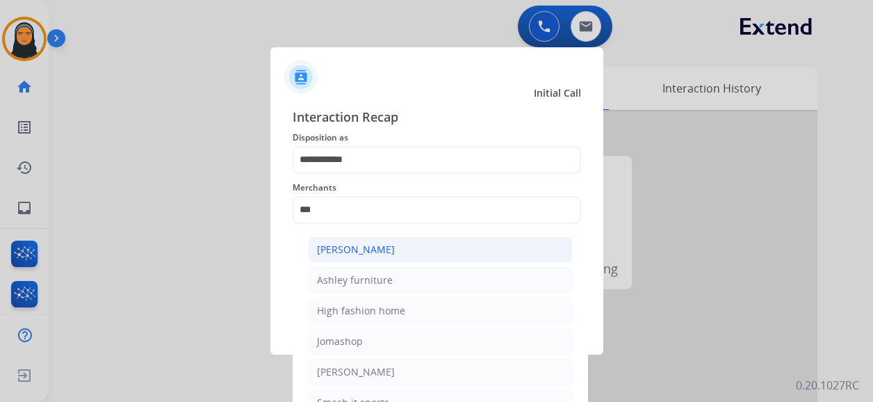
click at [348, 252] on div "[PERSON_NAME]" at bounding box center [356, 250] width 78 height 14
type input "**********"
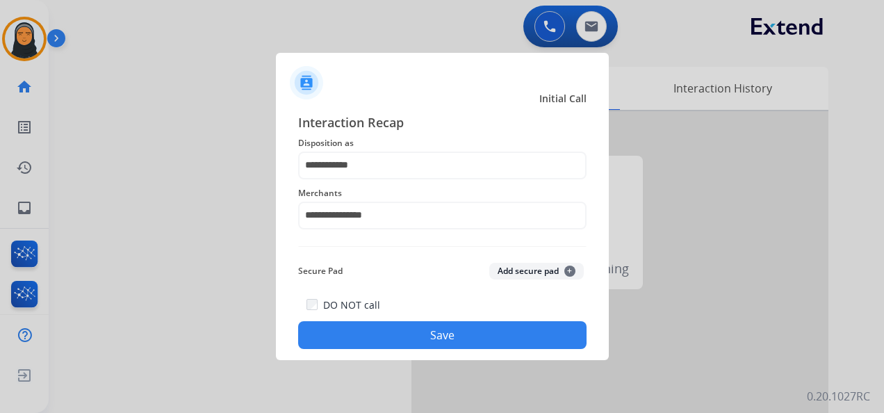
click at [402, 334] on button "Save" at bounding box center [442, 335] width 288 height 28
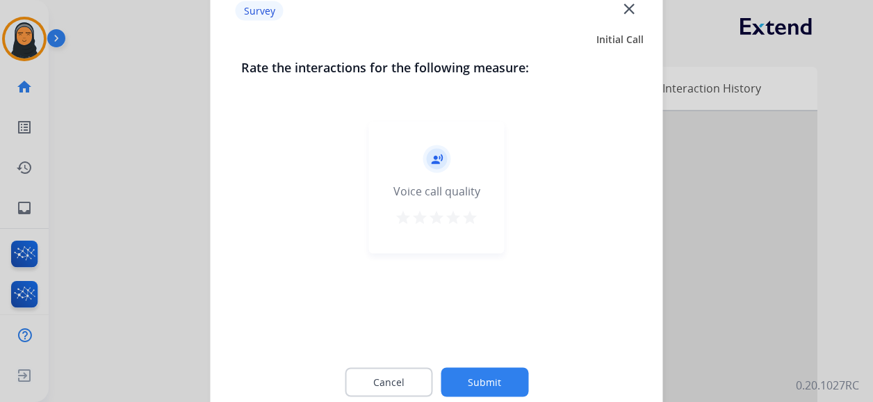
click at [631, 8] on mat-icon "close" at bounding box center [629, 8] width 18 height 18
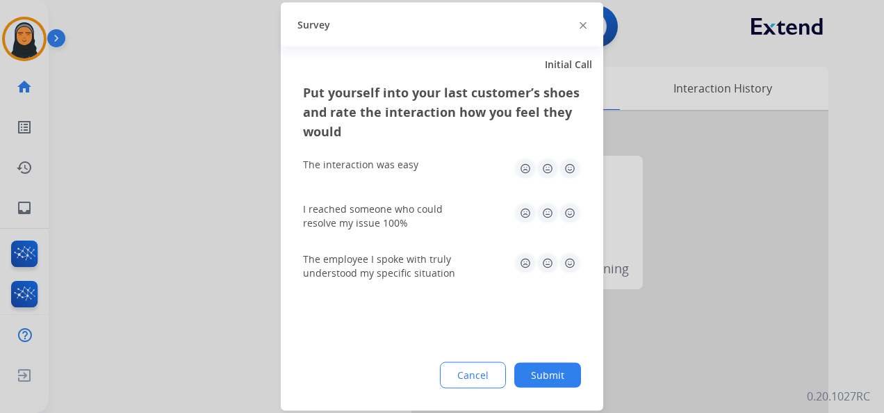
click at [584, 27] on img at bounding box center [583, 25] width 7 height 7
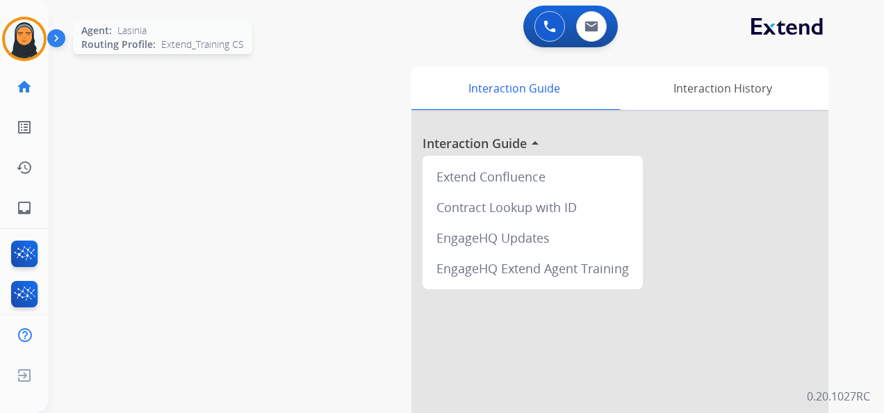
click at [14, 44] on img at bounding box center [24, 38] width 39 height 39
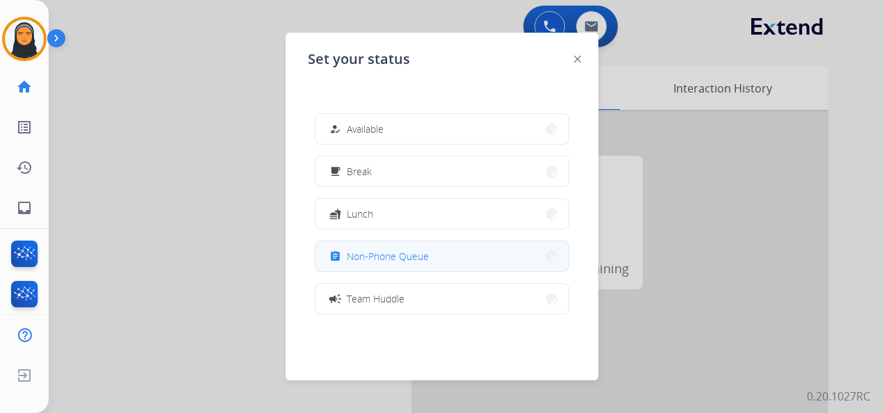
click at [350, 254] on span "Non-Phone Queue" at bounding box center [388, 256] width 82 height 15
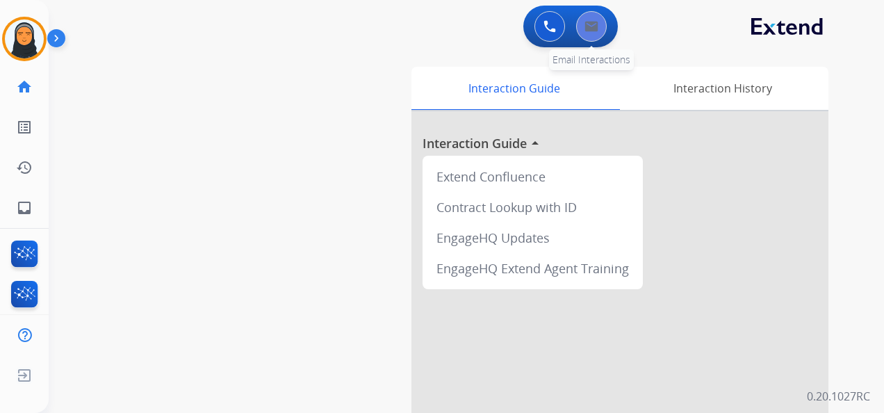
click at [583, 24] on button at bounding box center [591, 26] width 31 height 31
select select "**********"
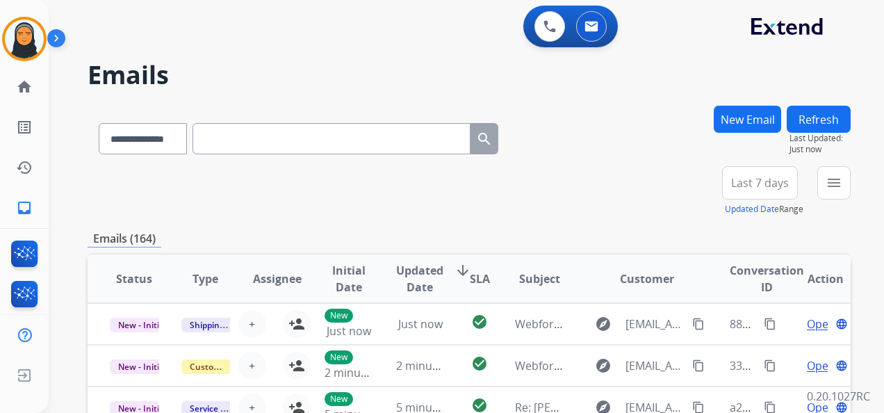
click at [717, 118] on button "New Email" at bounding box center [747, 119] width 67 height 27
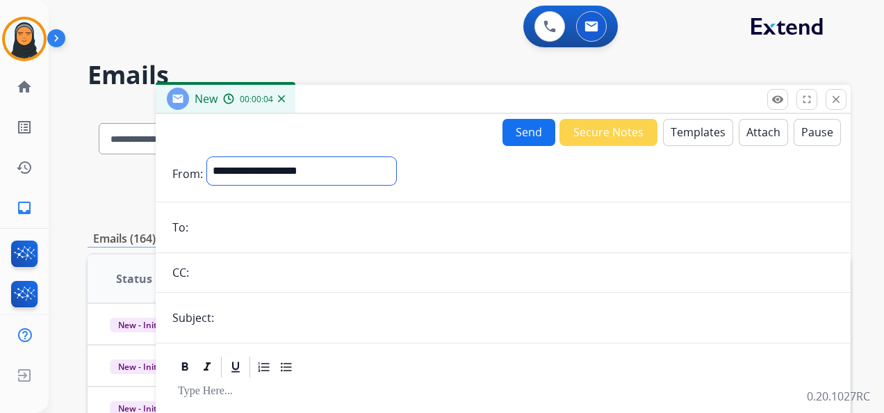
drag, startPoint x: 326, startPoint y: 168, endPoint x: 328, endPoint y: 177, distance: 8.6
click at [326, 168] on select "**********" at bounding box center [301, 171] width 189 height 28
select select "**********"
click at [207, 157] on select "**********" at bounding box center [301, 171] width 189 height 28
click at [261, 218] on input "email" at bounding box center [514, 229] width 642 height 28
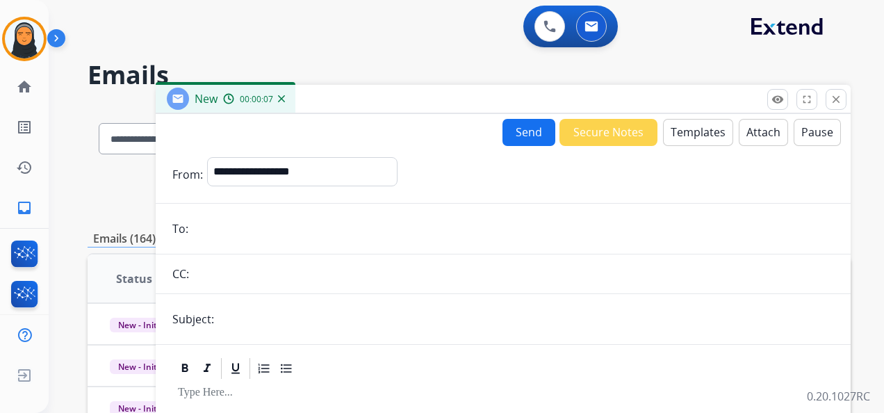
paste input "**********"
type input "**********"
click at [277, 317] on input "text" at bounding box center [526, 319] width 616 height 28
type input "*"
type input "**********"
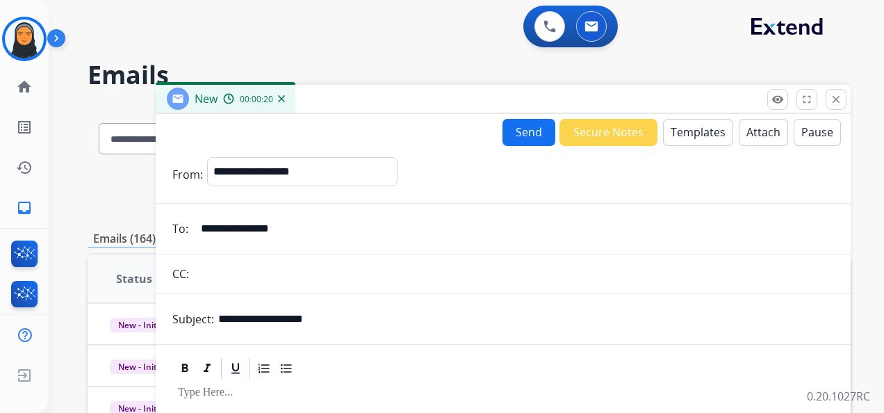
click at [421, 363] on div at bounding box center [503, 368] width 662 height 25
click at [694, 138] on button "Templates" at bounding box center [698, 132] width 70 height 27
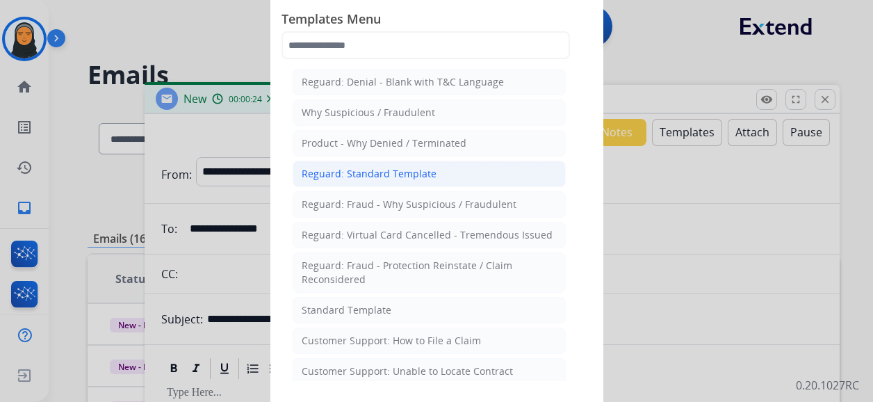
click at [396, 164] on li "Reguard: Standard Template" at bounding box center [429, 174] width 273 height 26
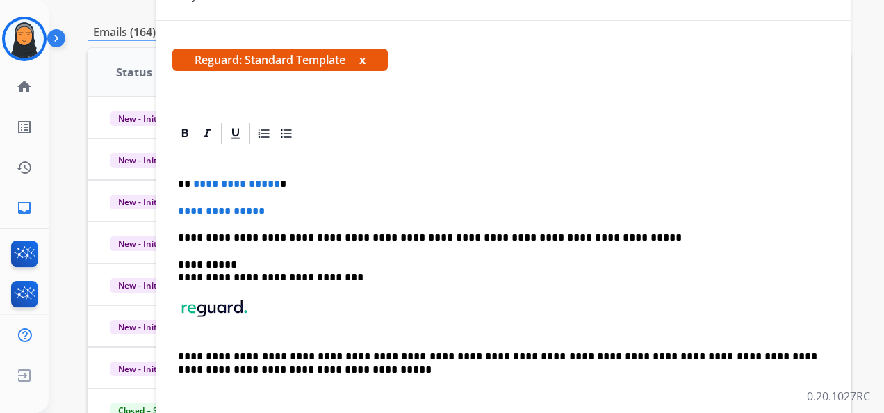
scroll to position [209, 0]
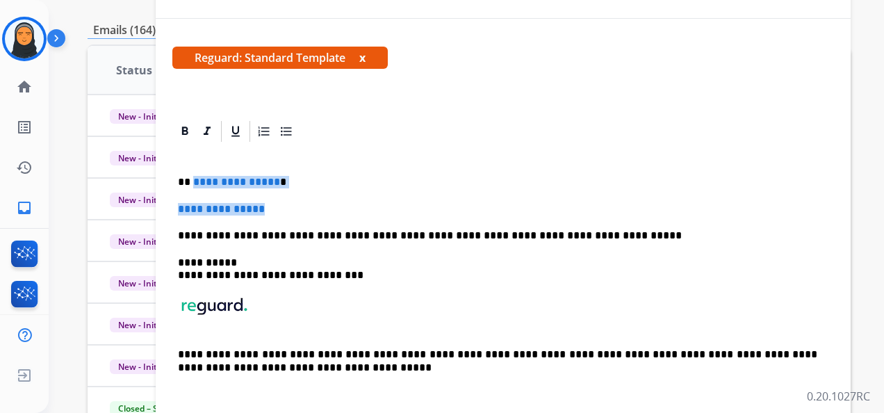
drag, startPoint x: 192, startPoint y: 179, endPoint x: 285, endPoint y: 209, distance: 97.6
click at [285, 209] on div "**********" at bounding box center [503, 281] width 662 height 275
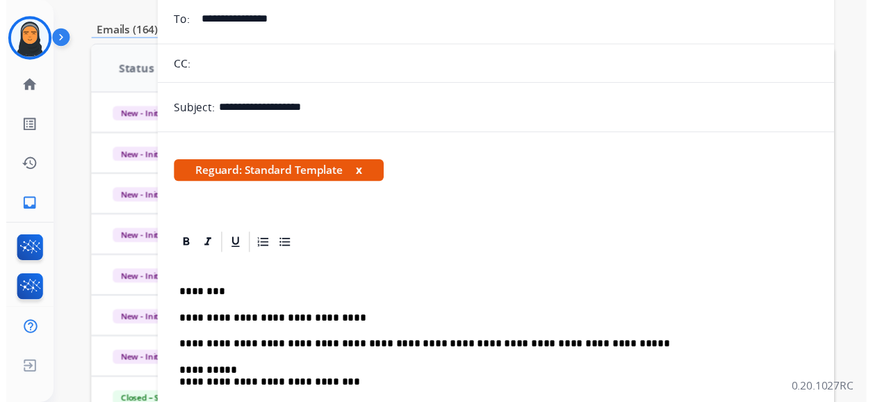
scroll to position [0, 0]
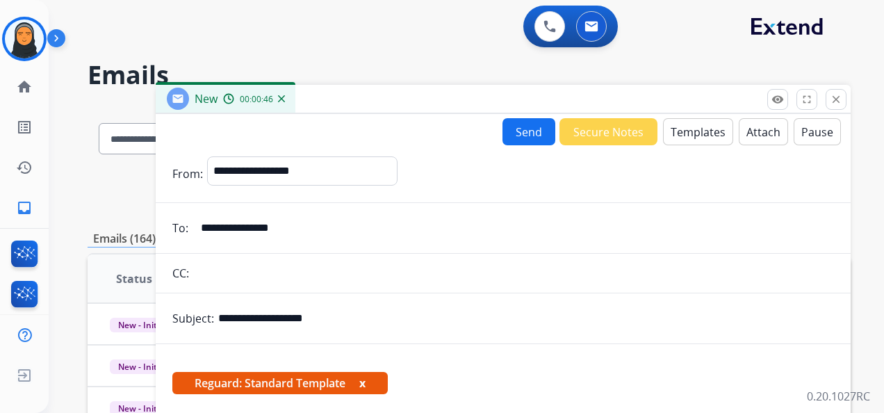
click at [753, 127] on button "Attach" at bounding box center [763, 131] width 49 height 27
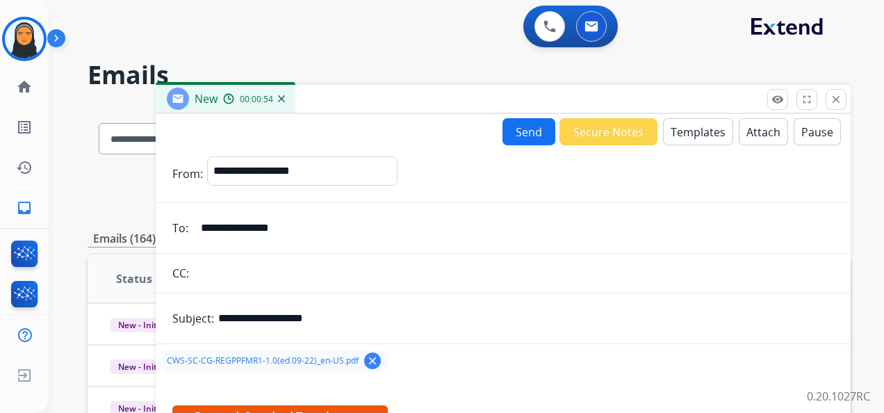
drag, startPoint x: 530, startPoint y: 132, endPoint x: 566, endPoint y: 133, distance: 36.2
click at [530, 132] on button "Send" at bounding box center [529, 131] width 53 height 27
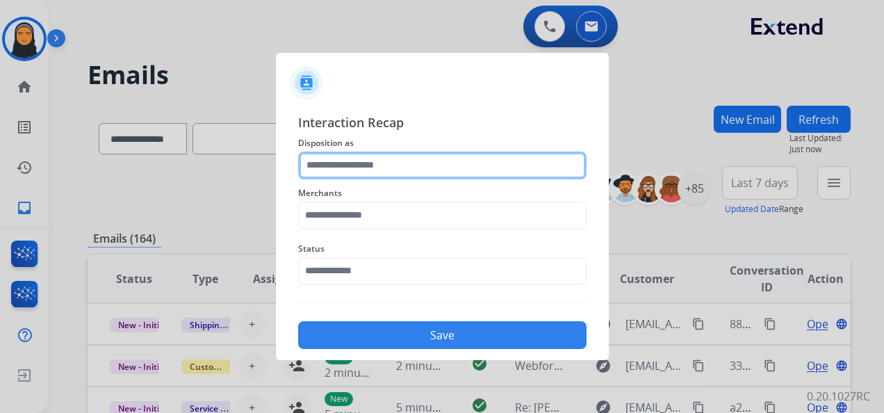
click at [388, 165] on input "text" at bounding box center [442, 166] width 288 height 28
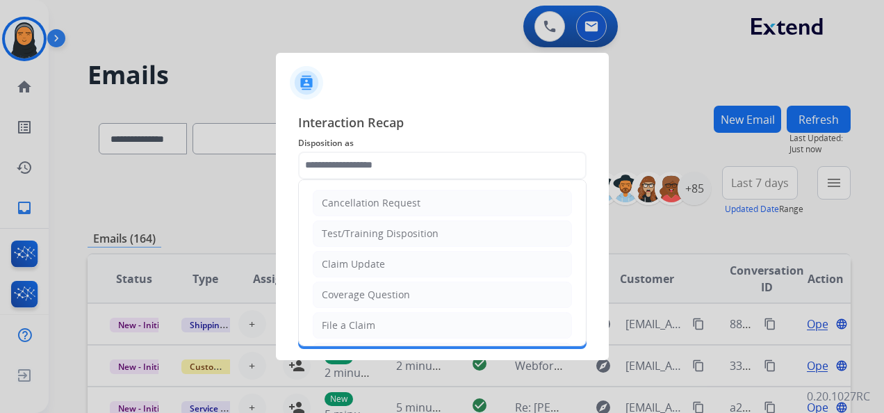
click at [319, 325] on li "File a Claim" at bounding box center [442, 325] width 259 height 26
type input "**********"
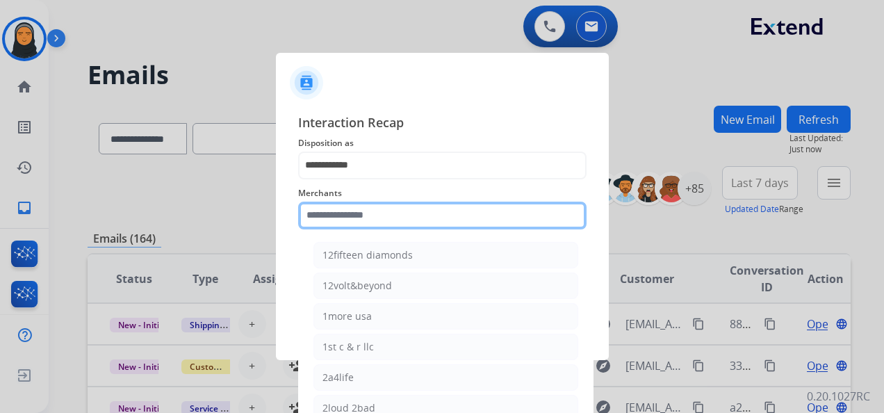
click at [412, 218] on input "text" at bounding box center [442, 216] width 288 height 28
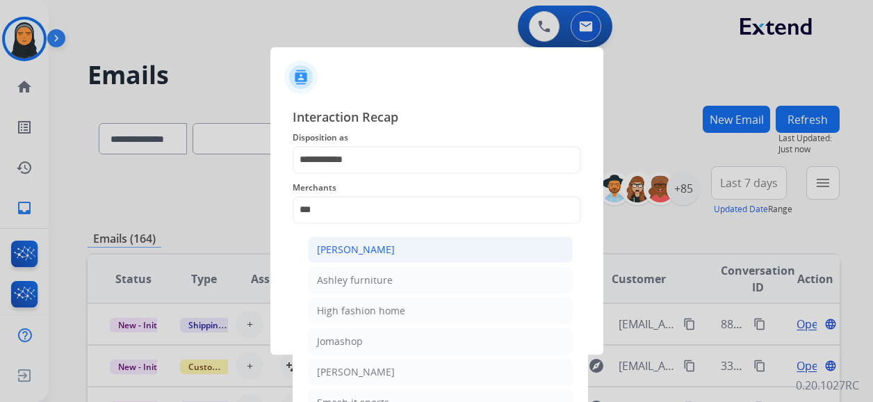
click at [423, 247] on li "[PERSON_NAME]" at bounding box center [440, 249] width 265 height 26
type input "**********"
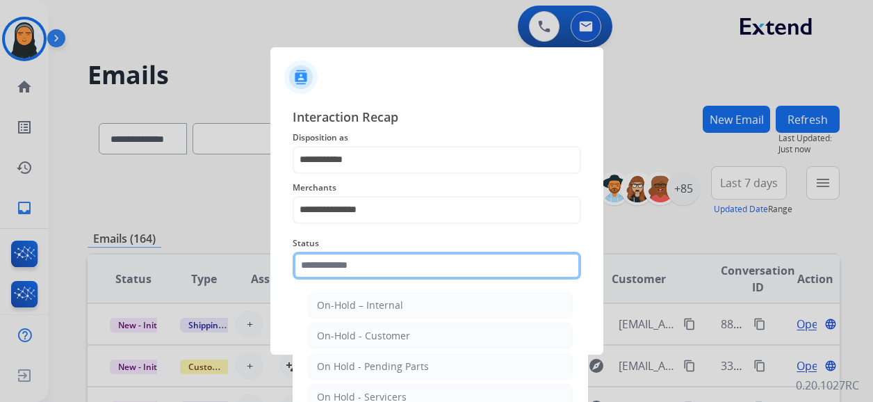
click at [388, 270] on input "text" at bounding box center [437, 266] width 288 height 28
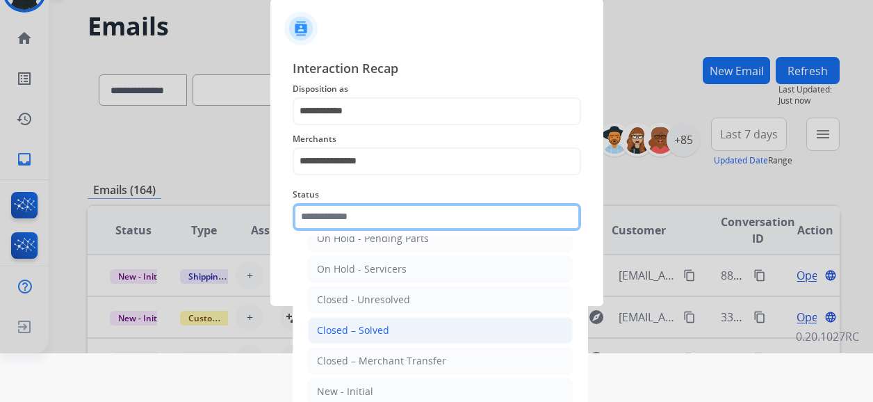
scroll to position [70, 0]
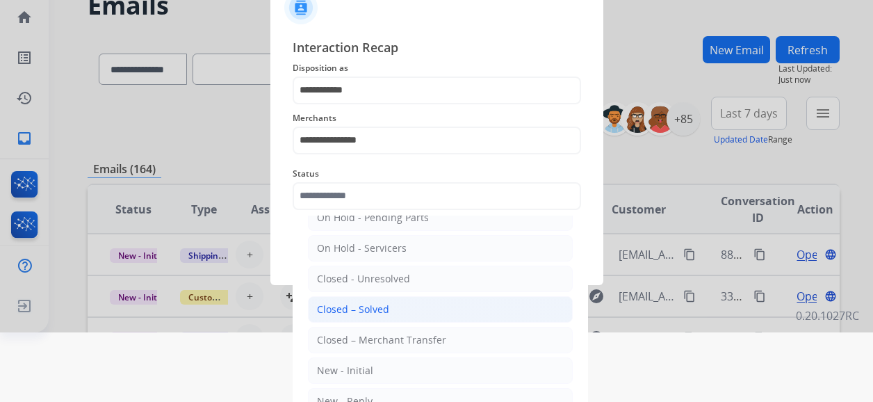
click at [411, 309] on li "Closed – Solved" at bounding box center [440, 309] width 265 height 26
type input "**********"
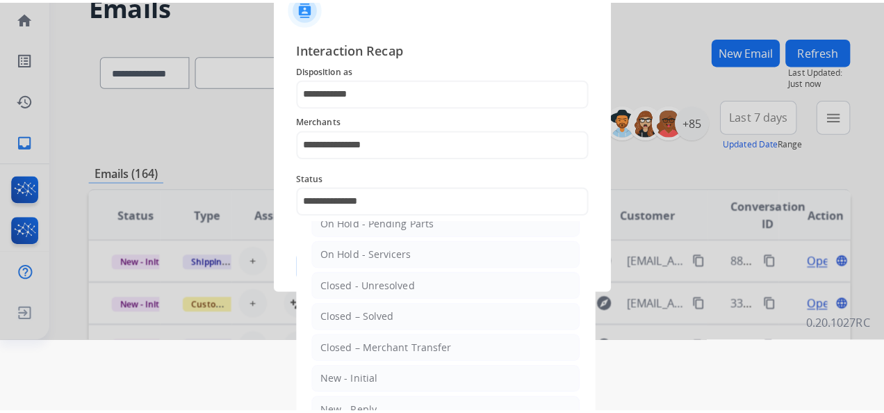
scroll to position [0, 0]
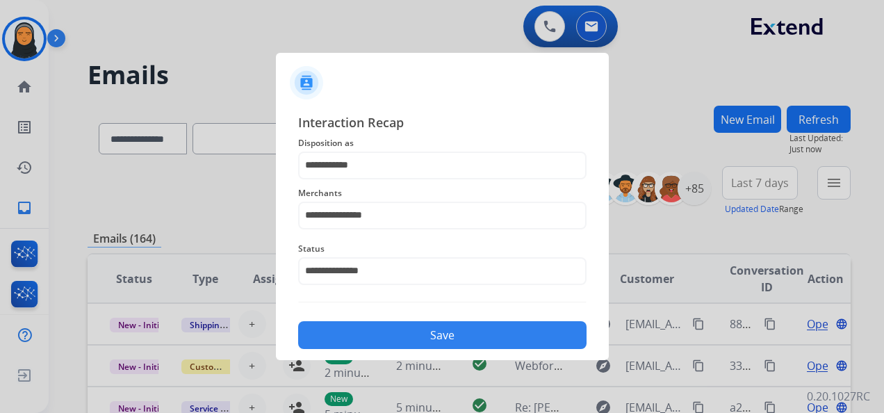
click at [431, 334] on button "Save" at bounding box center [442, 335] width 288 height 28
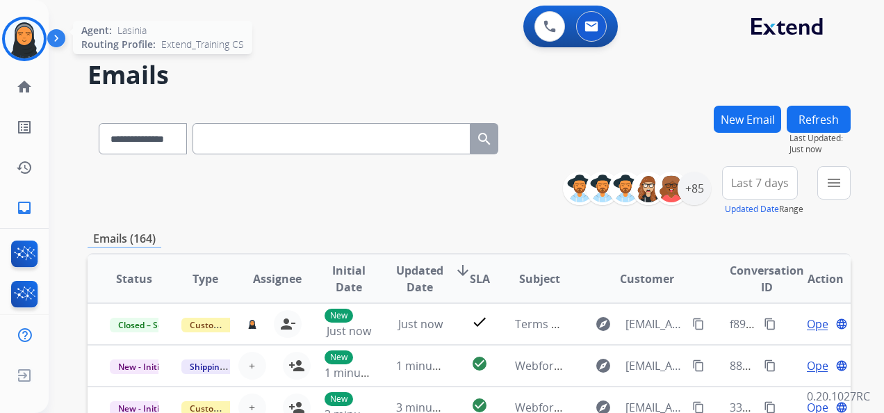
click at [17, 40] on img at bounding box center [24, 38] width 39 height 39
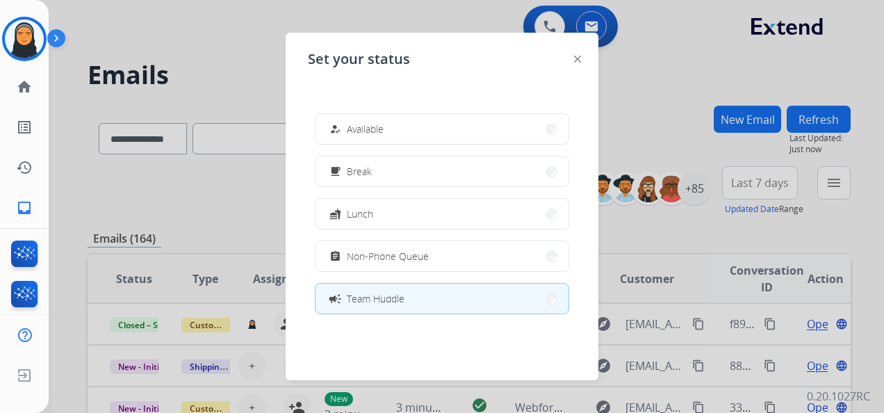
click at [229, 33] on div at bounding box center [442, 206] width 884 height 413
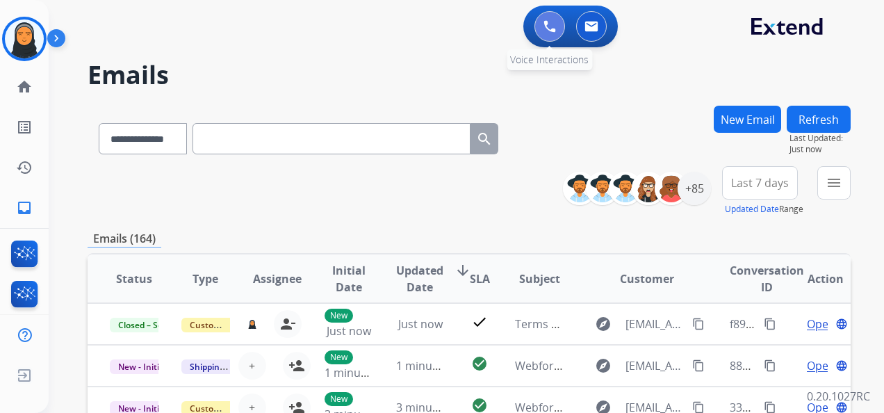
click at [549, 20] on img at bounding box center [550, 26] width 13 height 13
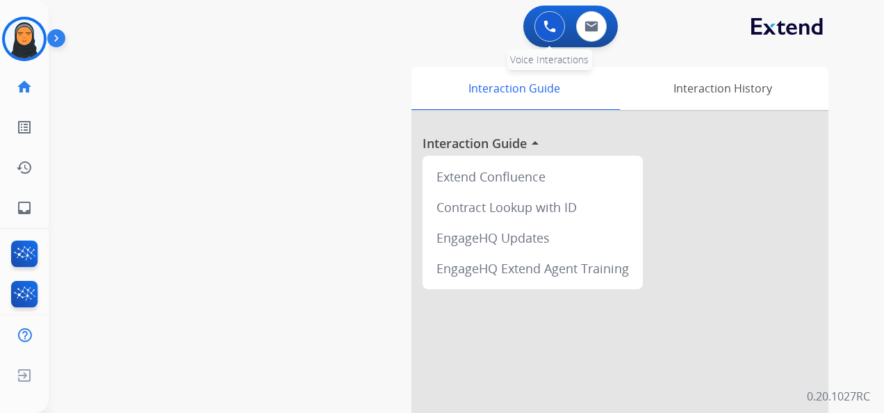
click at [539, 21] on button at bounding box center [550, 26] width 31 height 31
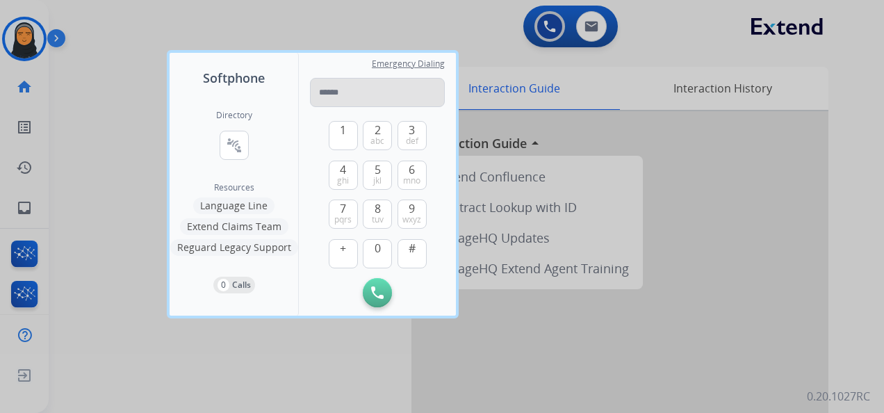
click at [357, 90] on input "tel" at bounding box center [377, 92] width 135 height 29
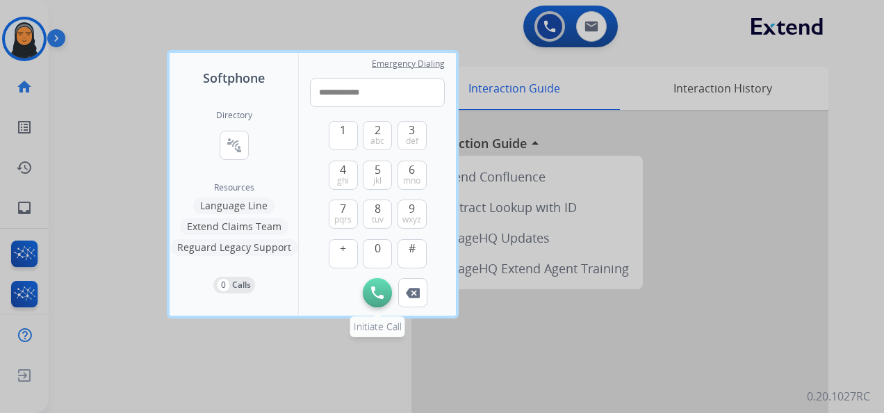
type input "**********"
click at [375, 285] on button "Initiate Call" at bounding box center [377, 292] width 29 height 29
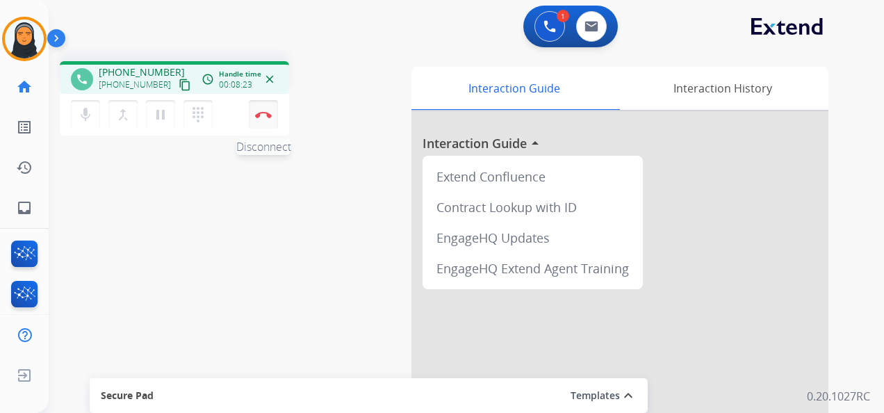
click at [266, 117] on img at bounding box center [263, 114] width 17 height 7
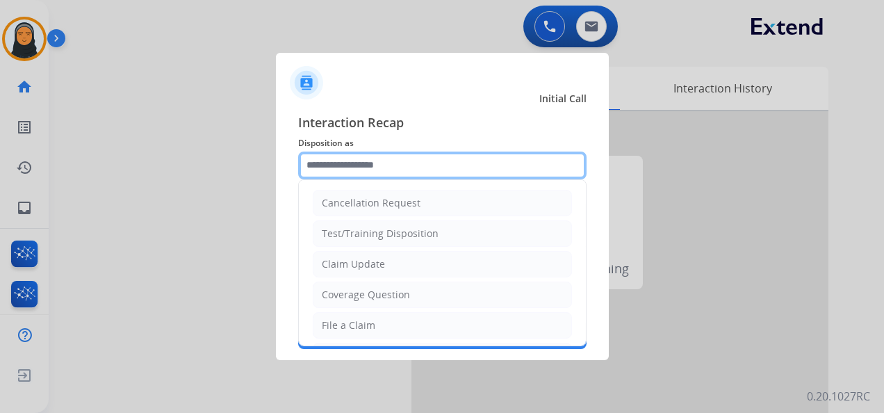
click at [421, 161] on input "text" at bounding box center [442, 166] width 288 height 28
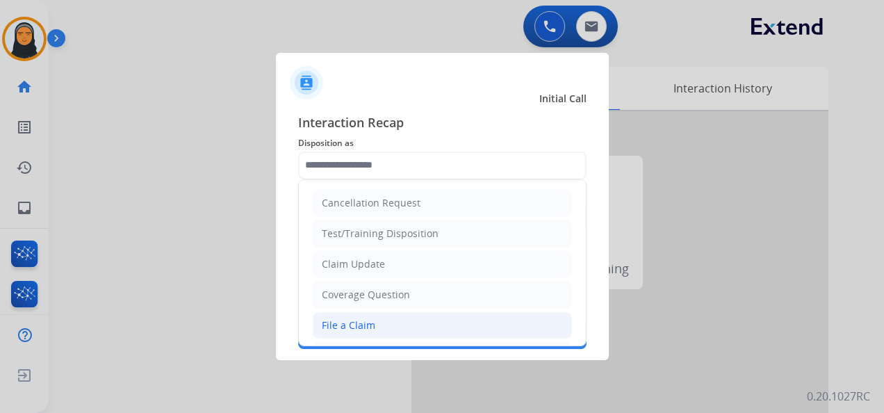
click at [395, 320] on li "File a Claim" at bounding box center [442, 325] width 259 height 26
type input "**********"
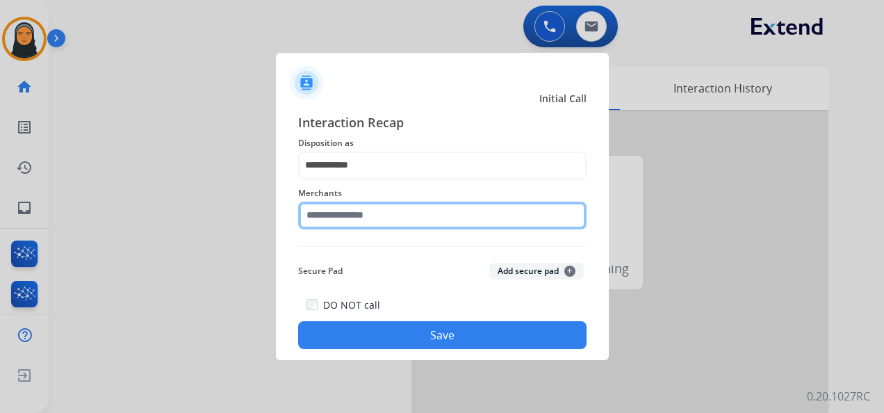
click at [413, 218] on input "text" at bounding box center [442, 216] width 288 height 28
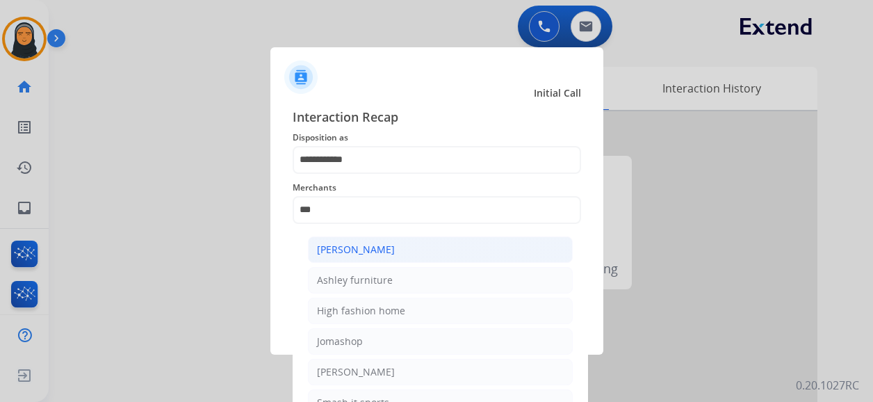
click at [438, 244] on li "[PERSON_NAME]" at bounding box center [440, 249] width 265 height 26
type input "**********"
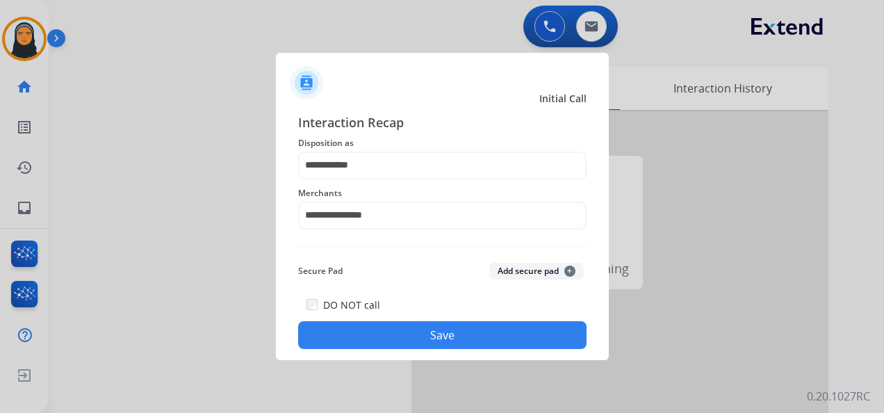
click at [400, 331] on button "Save" at bounding box center [442, 335] width 288 height 28
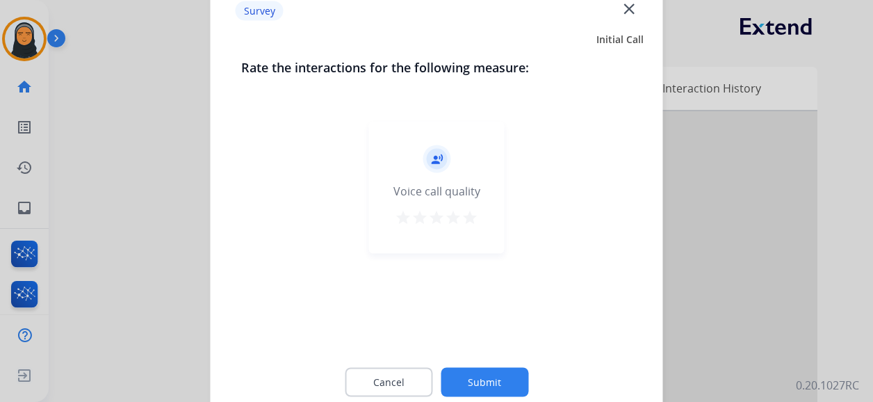
click at [633, 3] on mat-icon "close" at bounding box center [629, 8] width 18 height 18
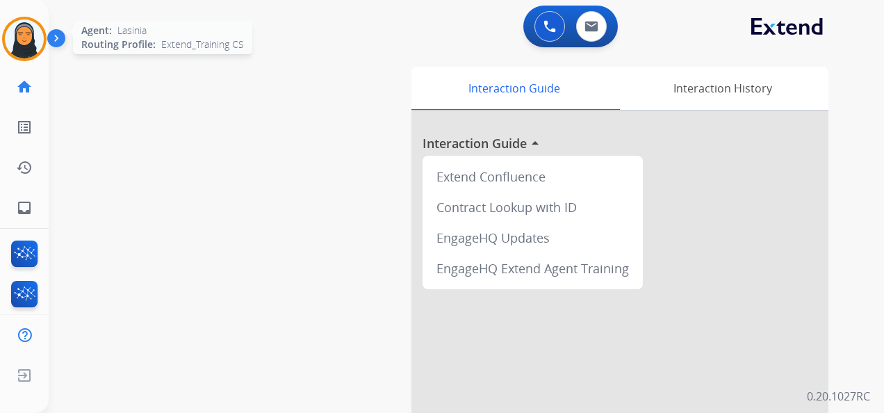
click at [33, 36] on img at bounding box center [24, 38] width 39 height 39
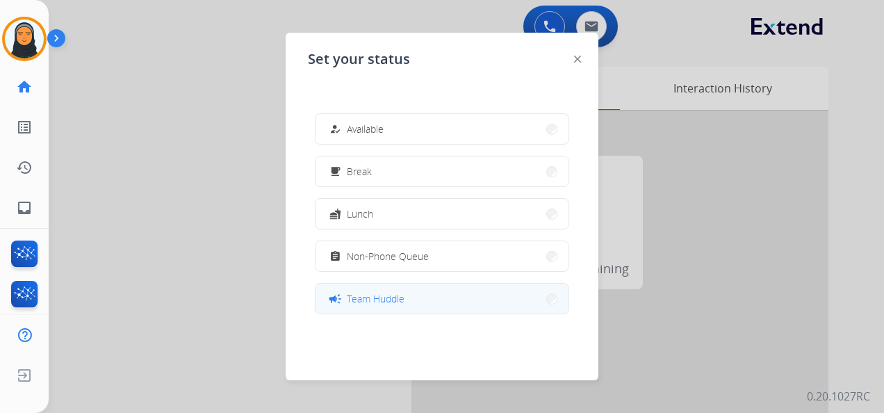
click at [378, 297] on span "Team Huddle" at bounding box center [376, 298] width 58 height 15
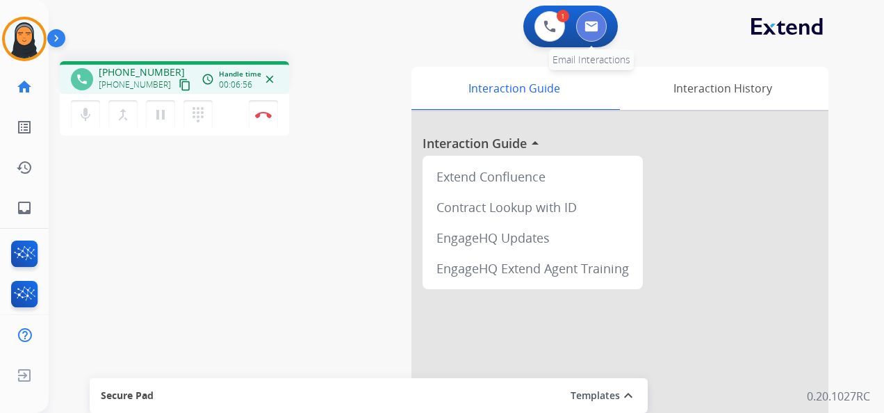
click at [596, 29] on img at bounding box center [592, 26] width 14 height 11
